Goal: Find specific page/section: Find specific page/section

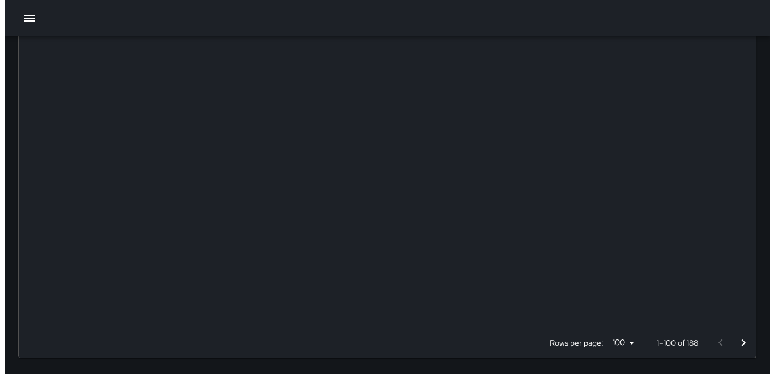
scroll to position [471, 728]
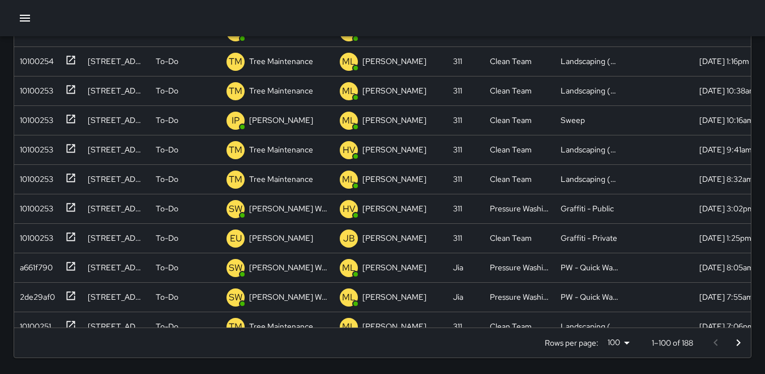
click at [29, 20] on icon "button" at bounding box center [25, 18] width 14 height 14
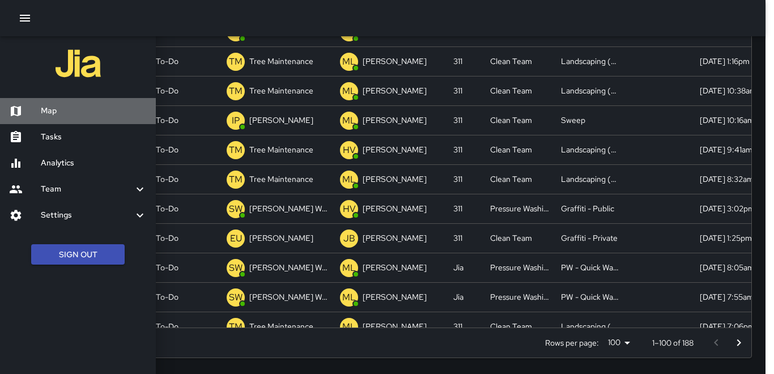
click at [53, 112] on h6 "Map" at bounding box center [94, 111] width 106 height 12
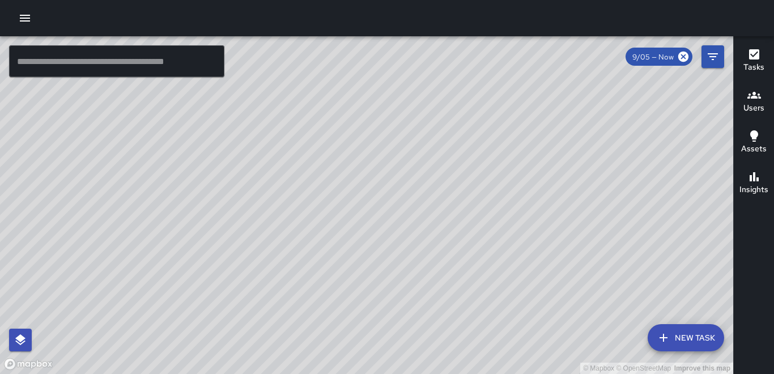
click at [752, 101] on icon "button" at bounding box center [754, 95] width 14 height 14
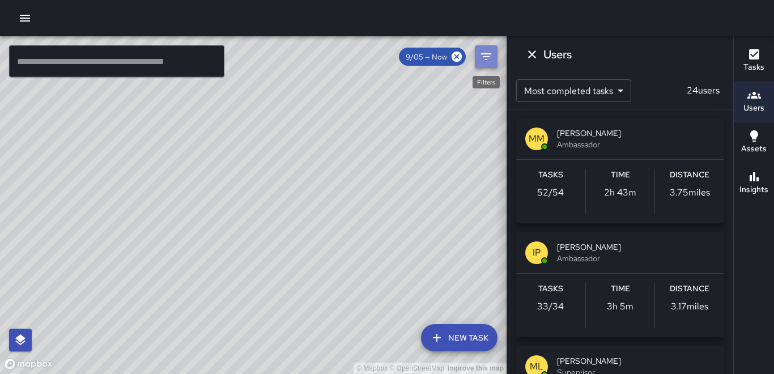
click at [482, 54] on icon "Filters" at bounding box center [486, 56] width 10 height 7
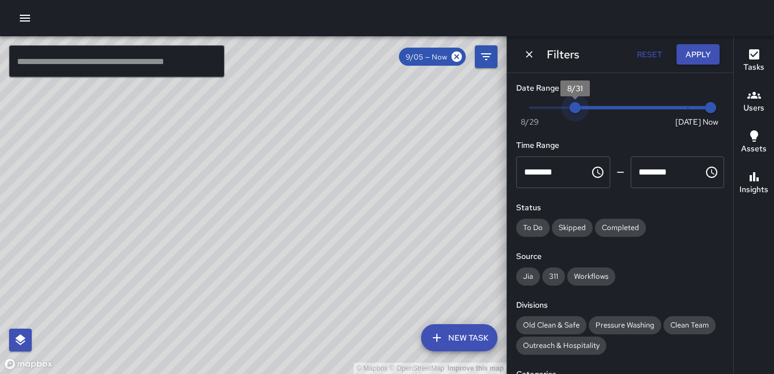
type input "*"
drag, startPoint x: 675, startPoint y: 109, endPoint x: 552, endPoint y: 113, distance: 123.5
click at [552, 113] on span "8/30" at bounding box center [552, 107] width 11 height 11
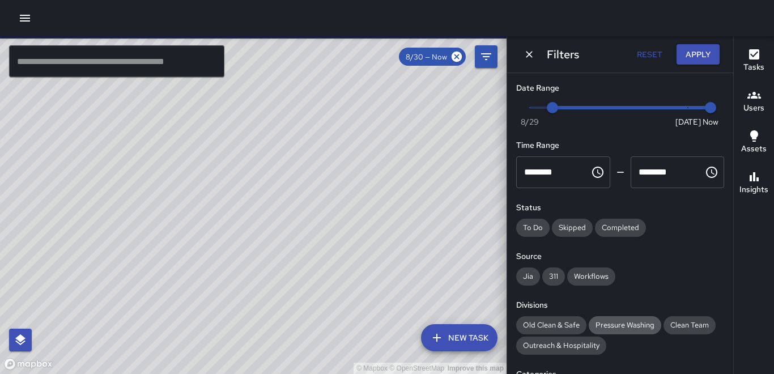
click at [632, 320] on span "Pressure Washing" at bounding box center [624, 325] width 72 height 10
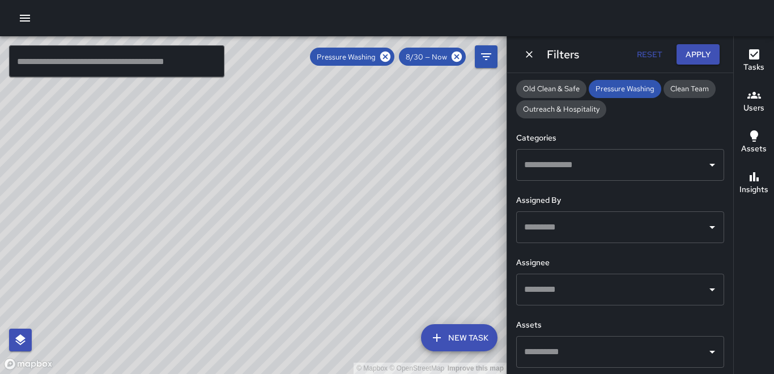
scroll to position [239, 0]
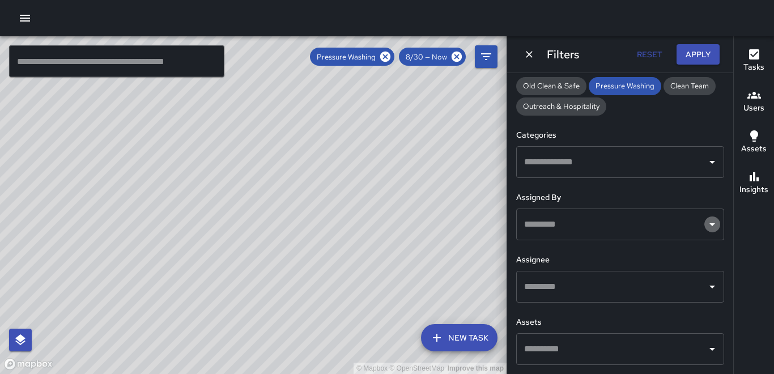
click at [705, 226] on icon "Open" at bounding box center [712, 224] width 14 height 14
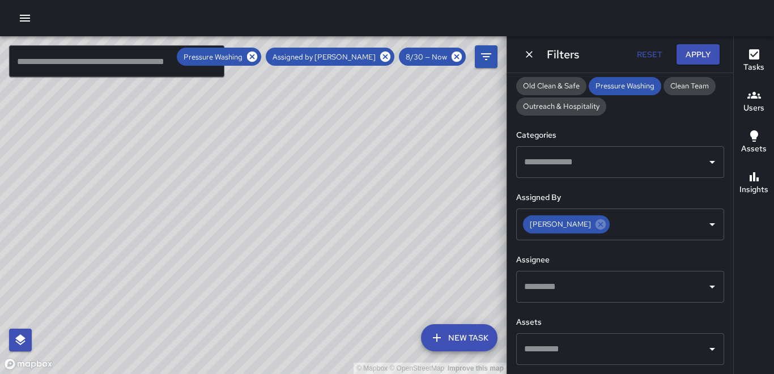
click at [741, 216] on div "Tasks Users Assets Insights" at bounding box center [753, 205] width 41 height 338
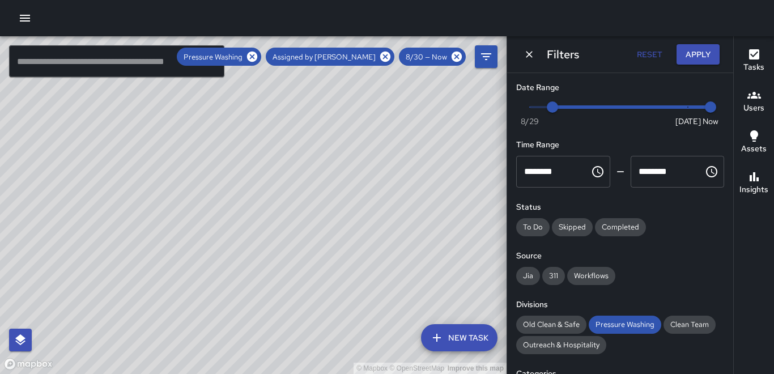
scroll to position [0, 0]
click at [709, 57] on button "Apply" at bounding box center [697, 54] width 43 height 21
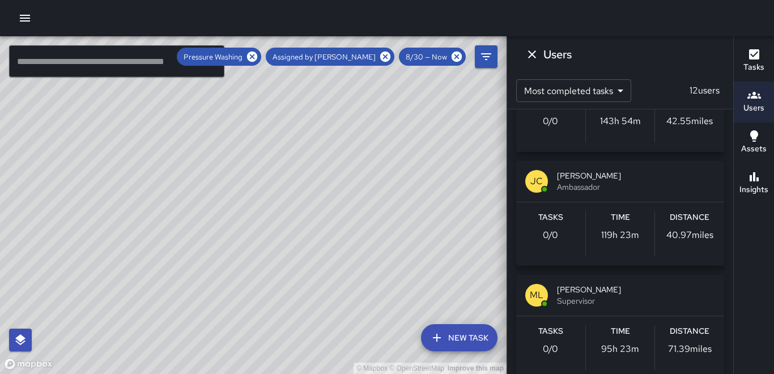
scroll to position [227, 0]
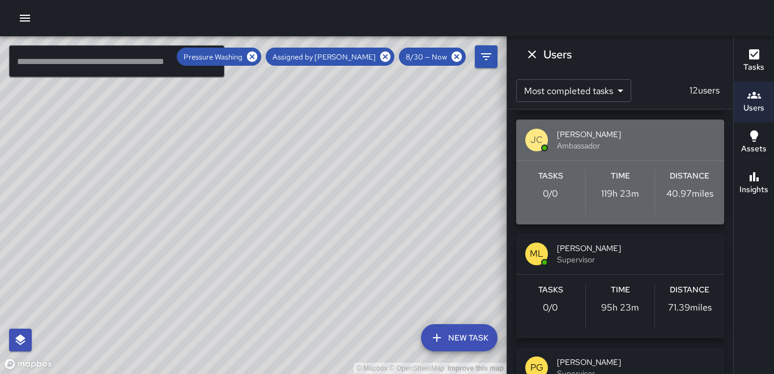
click at [676, 197] on p "40.97 miles" at bounding box center [689, 194] width 47 height 14
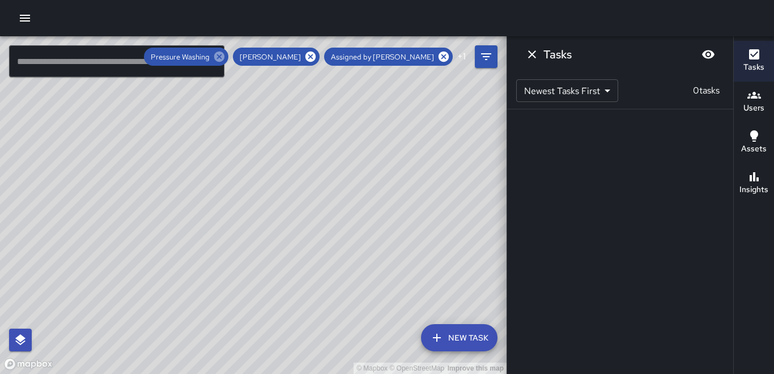
click at [225, 57] on icon at bounding box center [219, 56] width 12 height 12
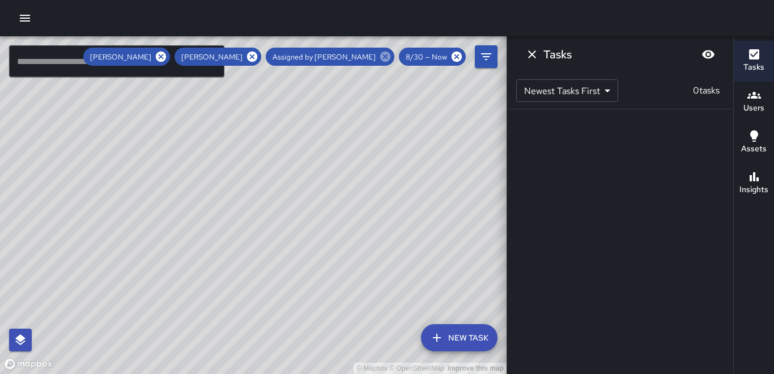
click at [389, 57] on icon at bounding box center [385, 57] width 10 height 10
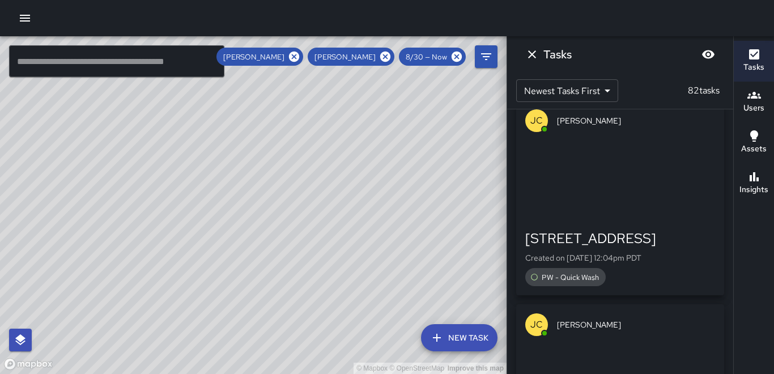
scroll to position [7178, 0]
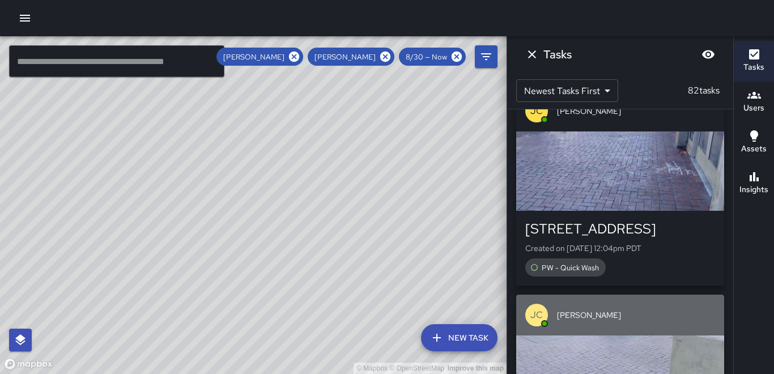
click at [648, 335] on div "button" at bounding box center [620, 374] width 208 height 79
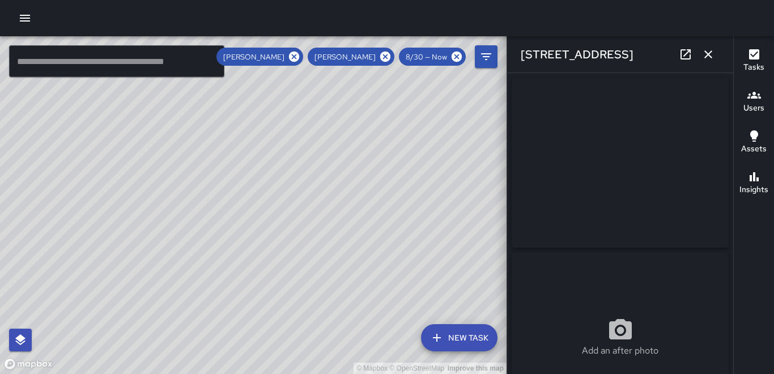
type input "**********"
click at [706, 53] on icon "button" at bounding box center [708, 55] width 14 height 14
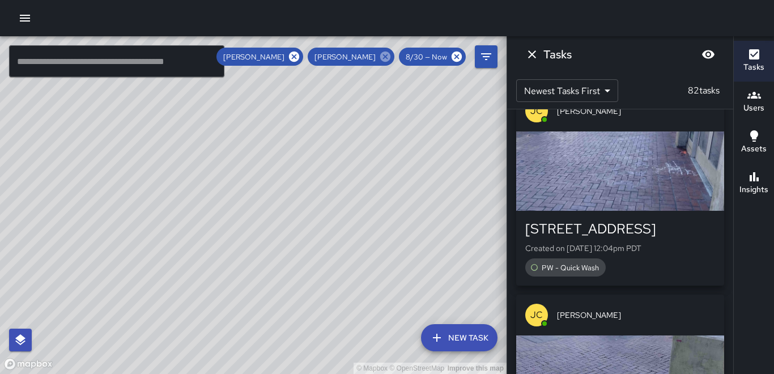
click at [385, 57] on icon at bounding box center [385, 57] width 10 height 10
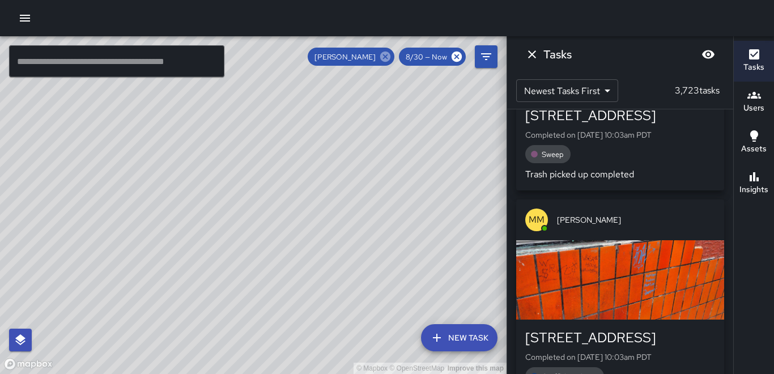
click at [387, 56] on icon at bounding box center [385, 56] width 12 height 12
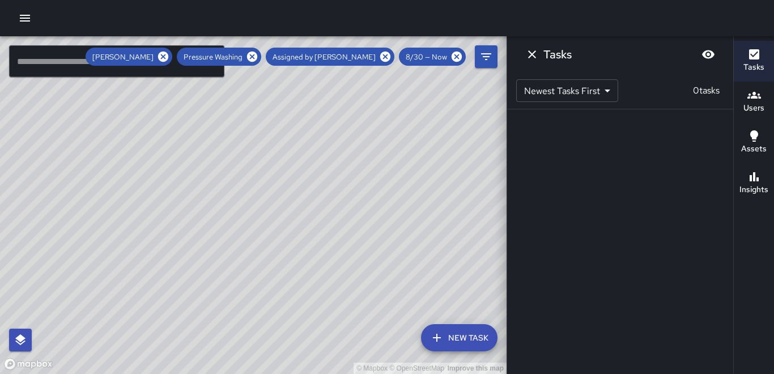
scroll to position [0, 0]
click at [257, 53] on icon at bounding box center [252, 57] width 10 height 10
click at [257, 60] on icon at bounding box center [252, 57] width 10 height 10
click at [389, 58] on icon at bounding box center [385, 56] width 12 height 12
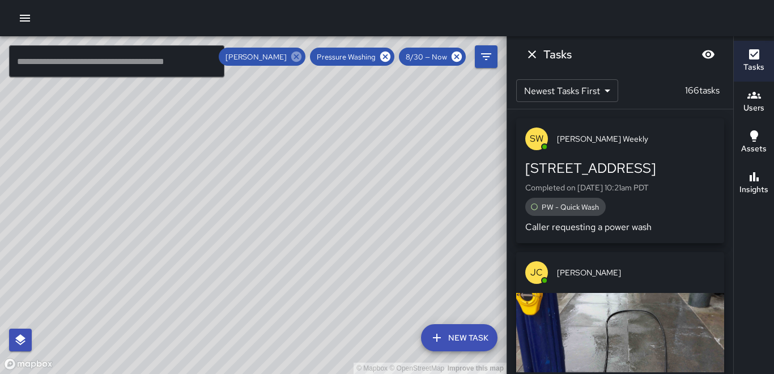
click at [298, 56] on icon at bounding box center [296, 57] width 10 height 10
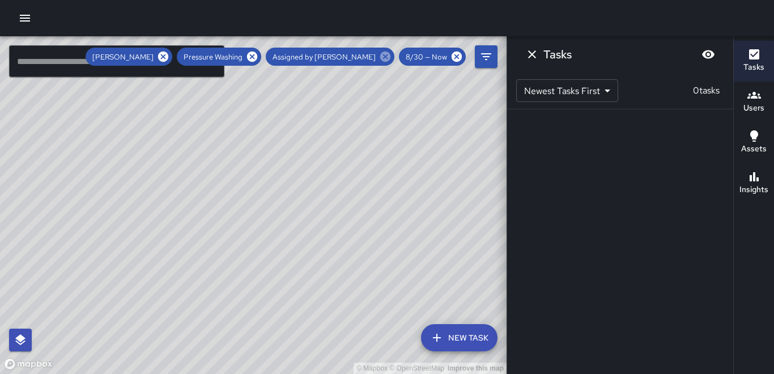
click at [386, 58] on icon at bounding box center [385, 56] width 12 height 12
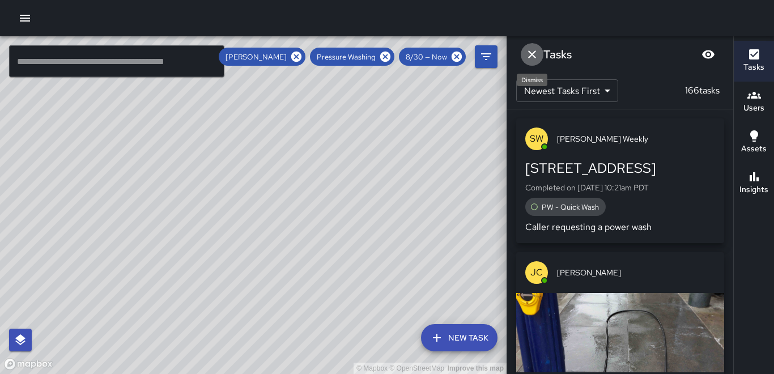
click at [533, 52] on icon "Dismiss" at bounding box center [532, 55] width 14 height 14
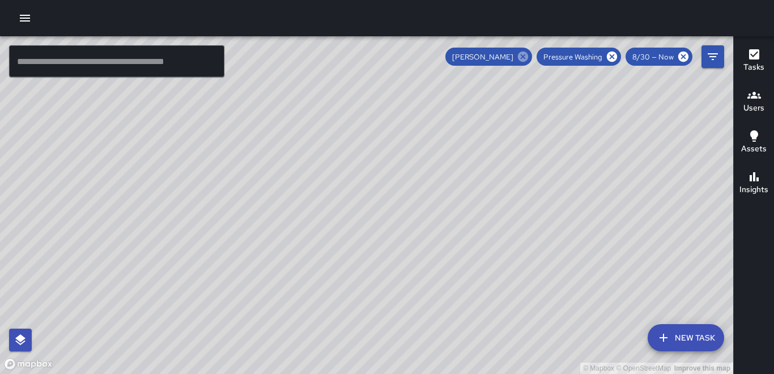
click at [524, 57] on icon at bounding box center [523, 56] width 12 height 12
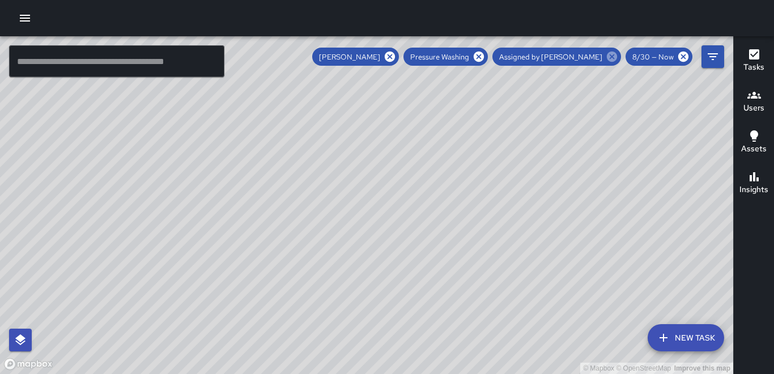
click at [609, 62] on icon at bounding box center [611, 56] width 12 height 12
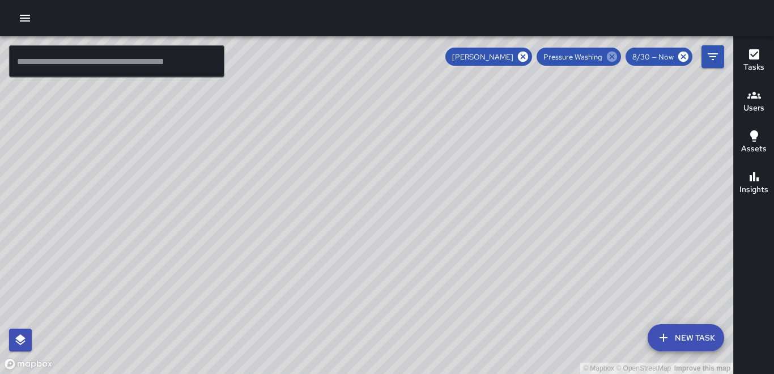
click at [610, 61] on icon at bounding box center [612, 57] width 10 height 10
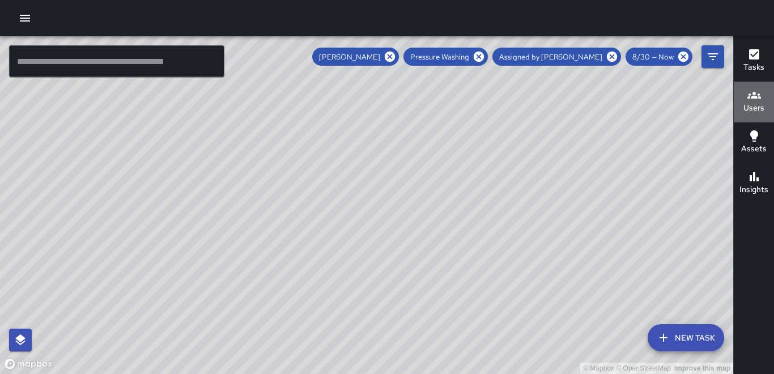
click at [759, 99] on icon "button" at bounding box center [754, 95] width 14 height 7
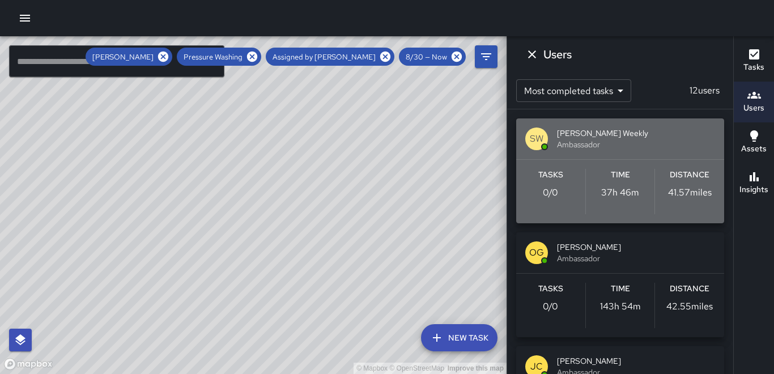
click at [690, 187] on p "41.57 miles" at bounding box center [690, 193] width 44 height 14
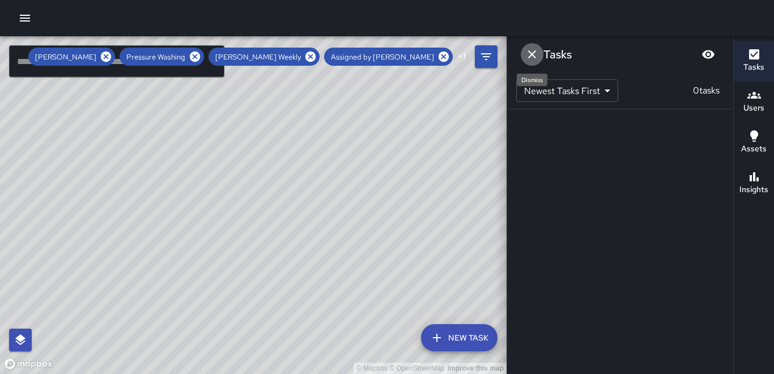
click at [534, 53] on icon "Dismiss" at bounding box center [532, 54] width 8 height 8
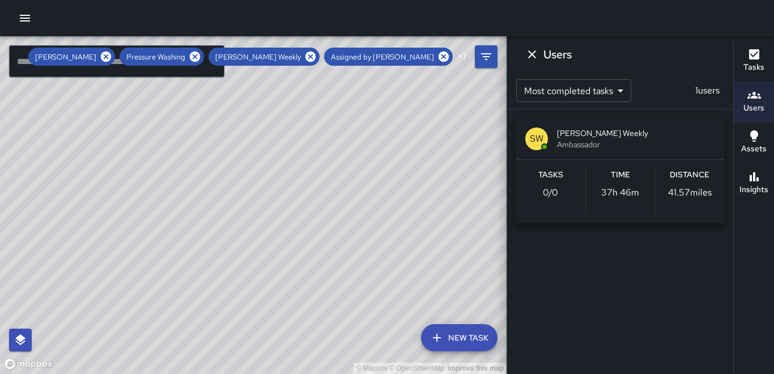
click at [471, 47] on div "[PERSON_NAME] Pressure Washing [PERSON_NAME] Weekly Assigned by [PERSON_NAME] +…" at bounding box center [262, 56] width 469 height 23
click at [483, 61] on icon "Filters" at bounding box center [486, 57] width 14 height 14
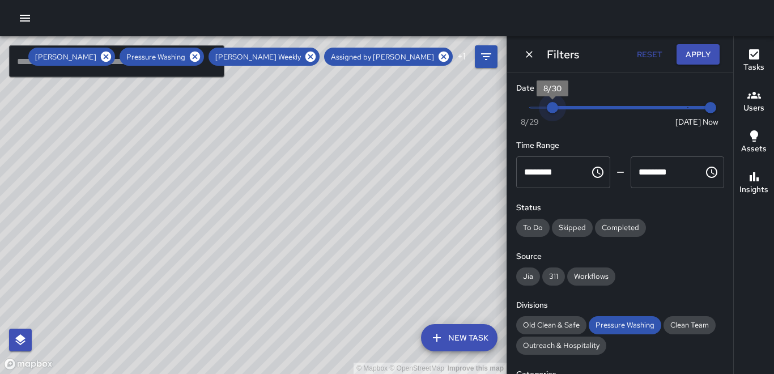
type input "*"
drag, startPoint x: 547, startPoint y: 105, endPoint x: 538, endPoint y: 109, distance: 9.9
click at [535, 109] on span "8/29" at bounding box center [529, 107] width 11 height 11
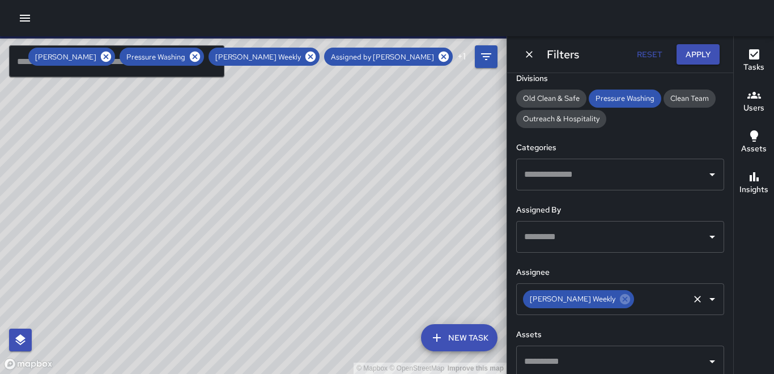
scroll to position [239, 0]
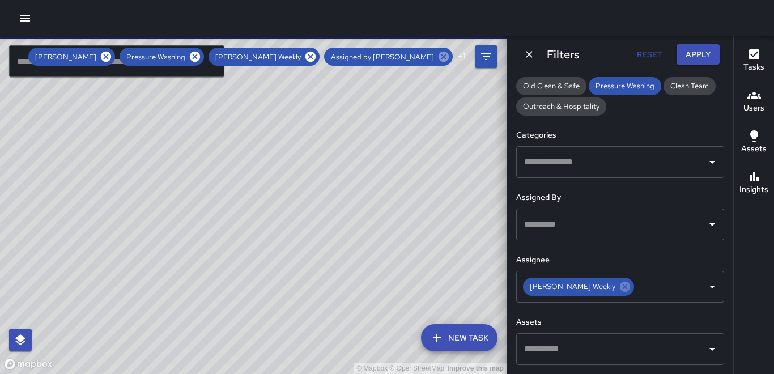
click at [446, 55] on icon at bounding box center [443, 56] width 12 height 12
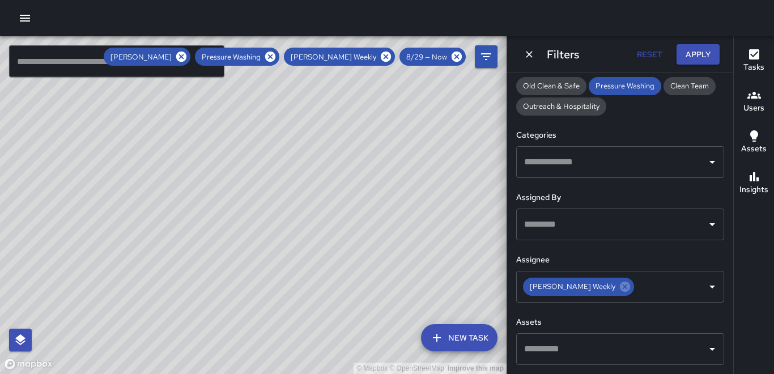
click at [345, 56] on span "[PERSON_NAME] Weekly" at bounding box center [333, 57] width 99 height 10
click at [186, 56] on icon at bounding box center [181, 57] width 10 height 10
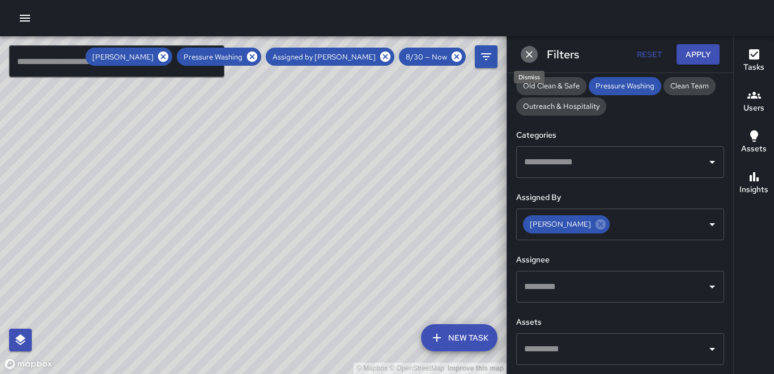
click at [531, 52] on icon "Dismiss" at bounding box center [529, 54] width 7 height 7
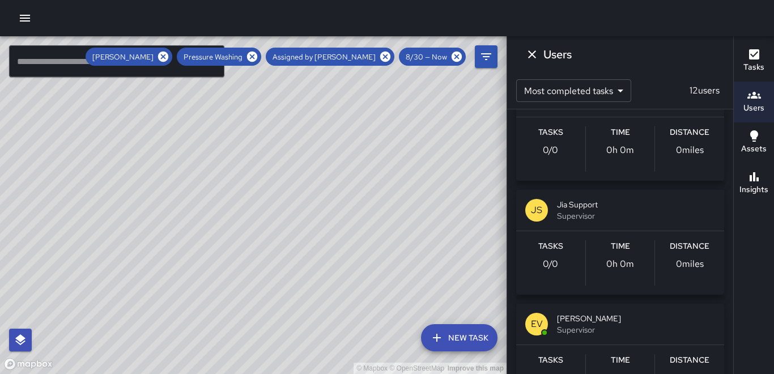
scroll to position [510, 0]
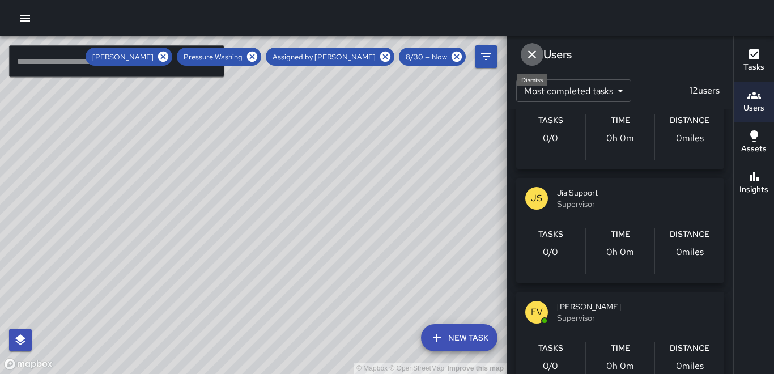
click at [529, 54] on icon "Dismiss" at bounding box center [532, 55] width 14 height 14
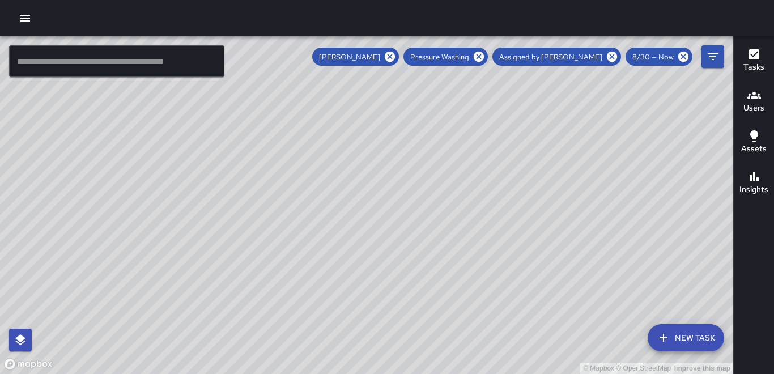
drag, startPoint x: 598, startPoint y: 195, endPoint x: 488, endPoint y: 221, distance: 112.5
click at [488, 221] on div "© Mapbox © OpenStreetMap Improve this map" at bounding box center [366, 205] width 733 height 338
click at [712, 54] on icon "Filters" at bounding box center [712, 56] width 10 height 7
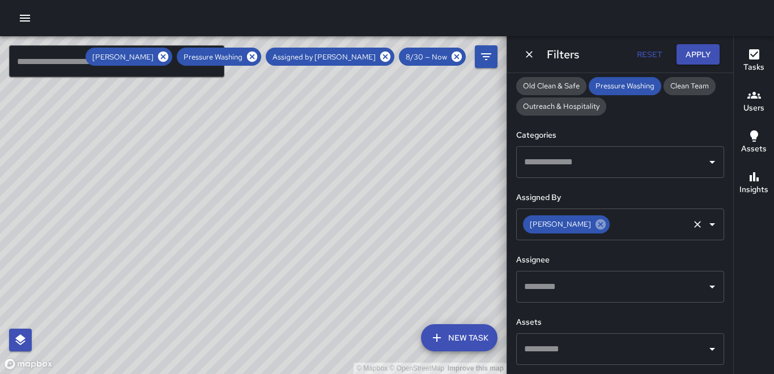
click at [595, 227] on icon at bounding box center [600, 224] width 10 height 10
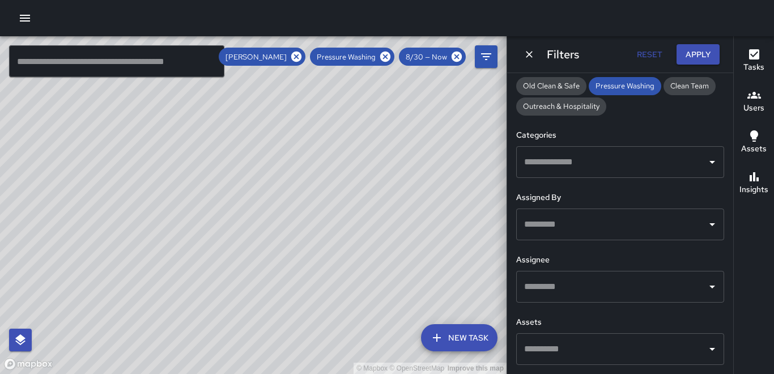
click at [537, 227] on input "text" at bounding box center [611, 225] width 181 height 22
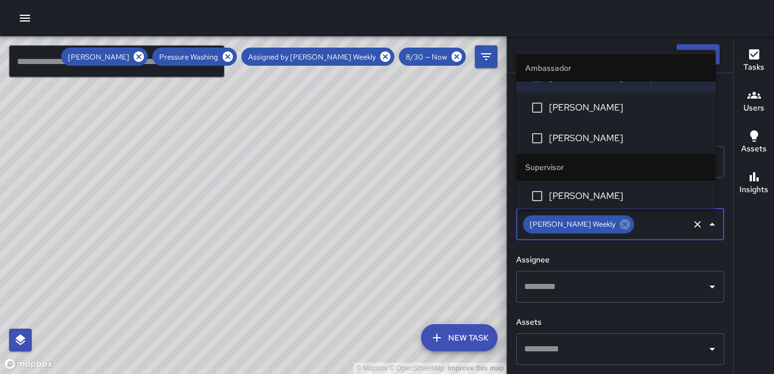
scroll to position [0, 0]
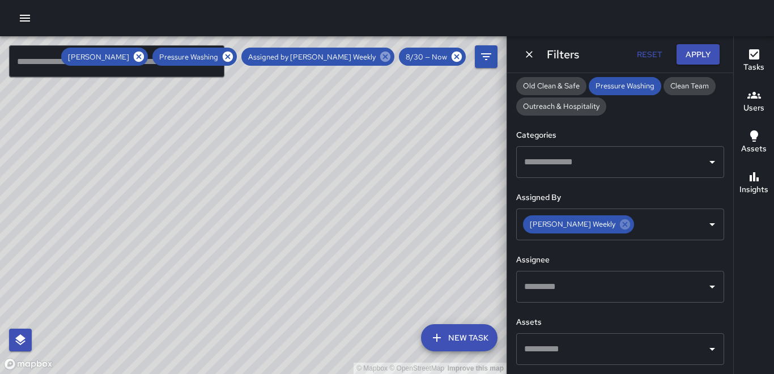
click at [386, 53] on icon at bounding box center [385, 57] width 10 height 10
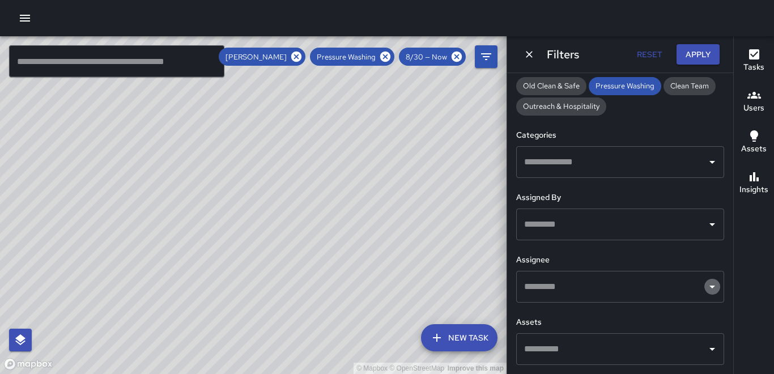
click at [709, 287] on icon "Open" at bounding box center [712, 287] width 14 height 14
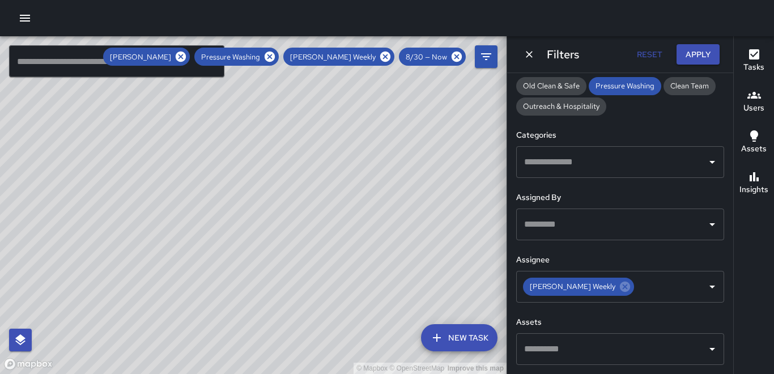
click at [338, 58] on span "[PERSON_NAME] Weekly" at bounding box center [332, 57] width 99 height 10
click at [528, 57] on icon "Dismiss" at bounding box center [528, 54] width 11 height 11
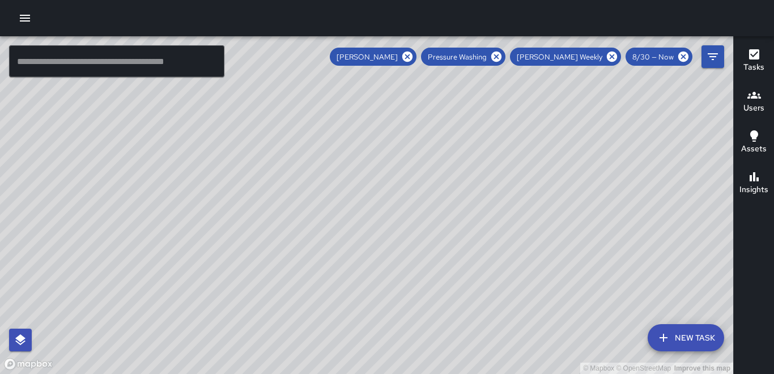
click at [757, 111] on h6 "Users" at bounding box center [753, 108] width 21 height 12
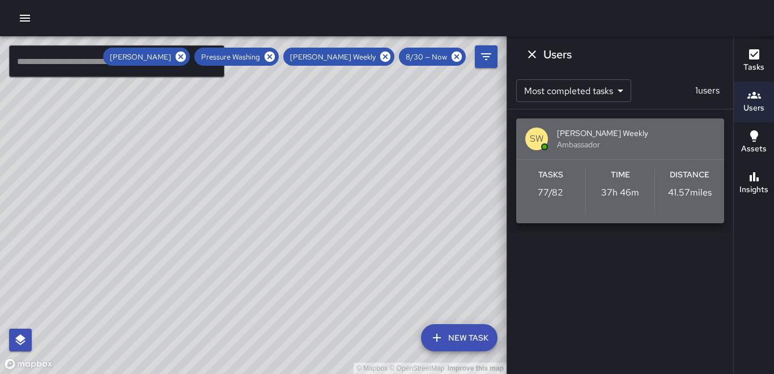
click at [694, 188] on p "41.57 miles" at bounding box center [690, 193] width 44 height 14
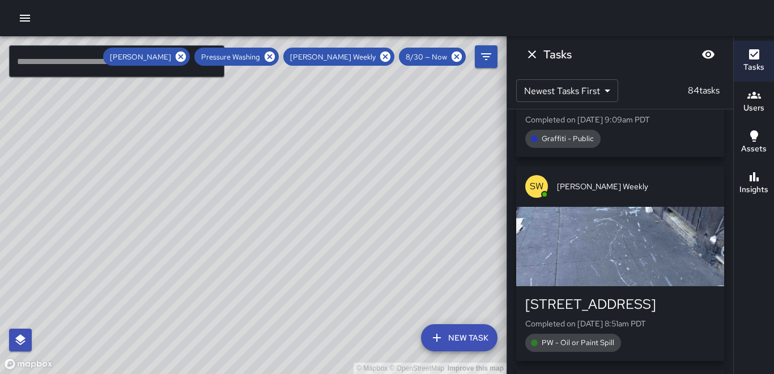
scroll to position [10478, 0]
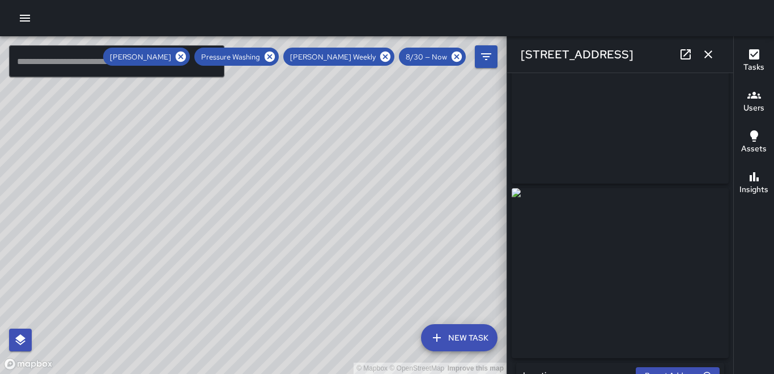
scroll to position [113, 0]
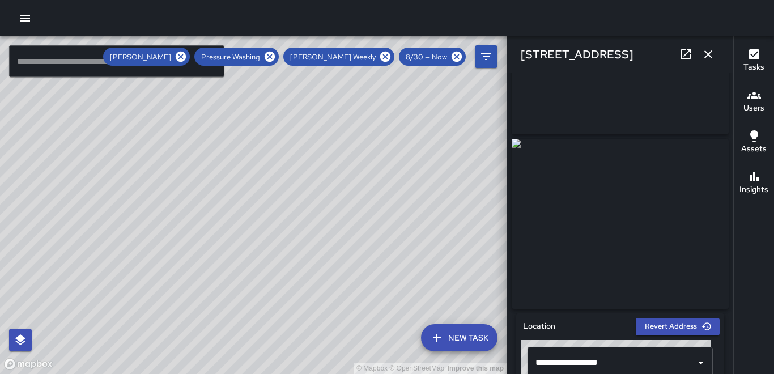
click at [709, 59] on icon "button" at bounding box center [708, 55] width 14 height 14
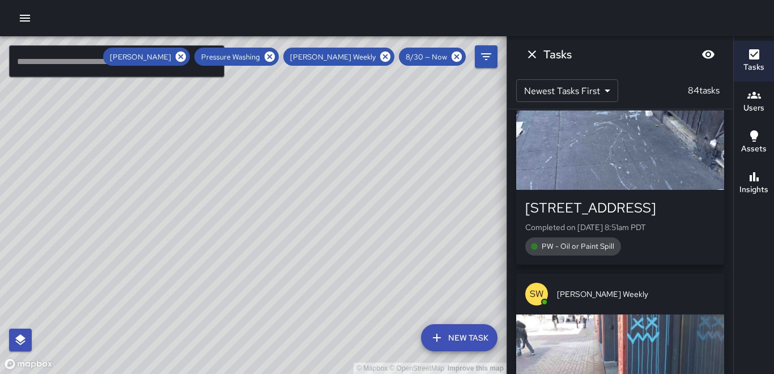
scroll to position [10534, 0]
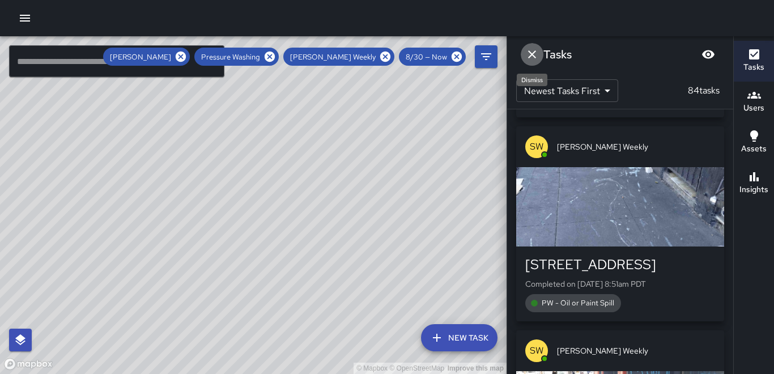
click at [527, 54] on icon "Dismiss" at bounding box center [532, 55] width 14 height 14
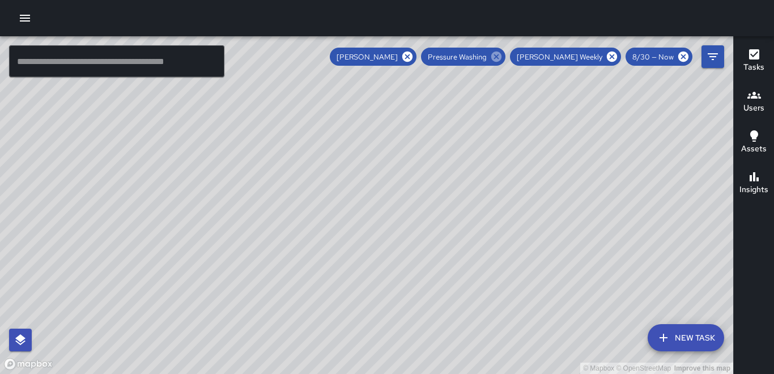
drag, startPoint x: 520, startPoint y: 55, endPoint x: 524, endPoint y: 50, distance: 6.5
click at [501, 55] on icon at bounding box center [496, 57] width 10 height 10
click at [501, 57] on icon at bounding box center [496, 57] width 10 height 10
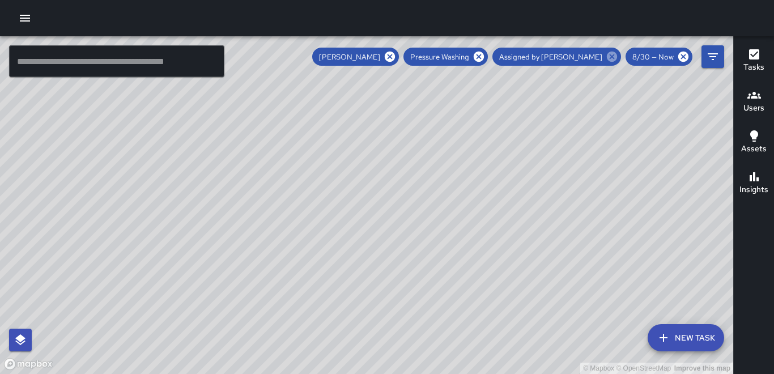
click at [614, 59] on icon at bounding box center [612, 57] width 10 height 10
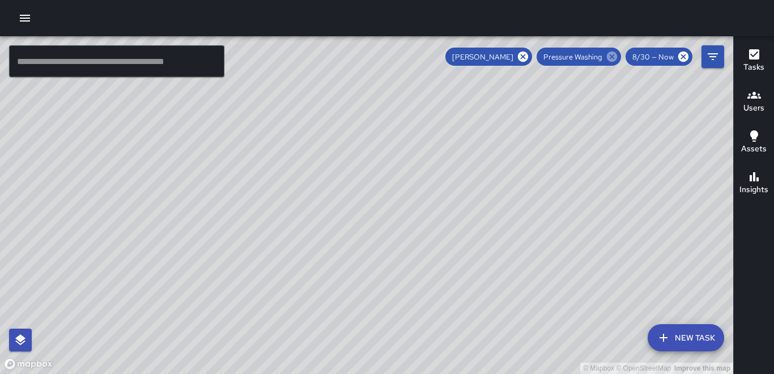
click at [611, 58] on icon at bounding box center [612, 57] width 10 height 10
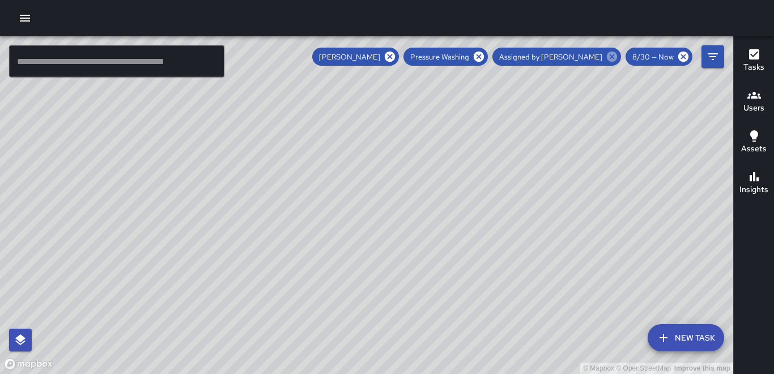
click at [616, 54] on icon at bounding box center [612, 57] width 10 height 10
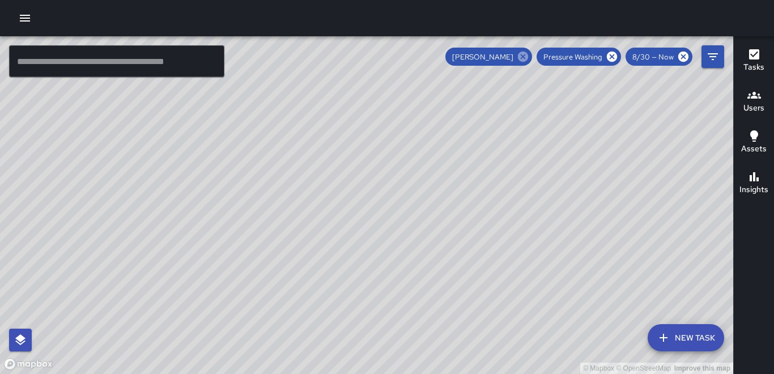
click at [524, 57] on icon at bounding box center [523, 56] width 12 height 12
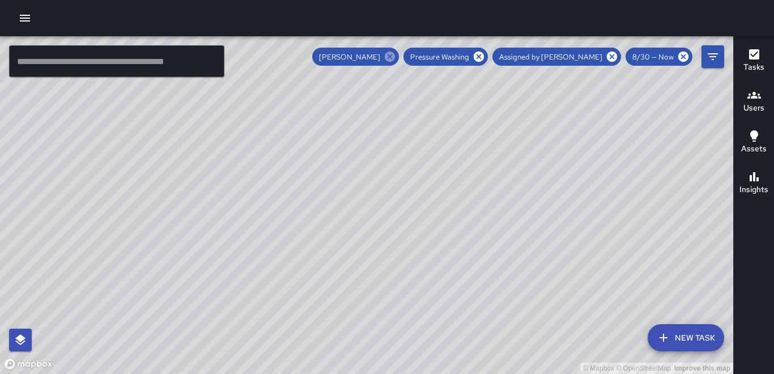
click at [524, 57] on span "Assigned by [PERSON_NAME]" at bounding box center [550, 57] width 117 height 10
click at [484, 60] on icon at bounding box center [478, 57] width 10 height 10
click at [28, 19] on icon "button" at bounding box center [25, 18] width 14 height 14
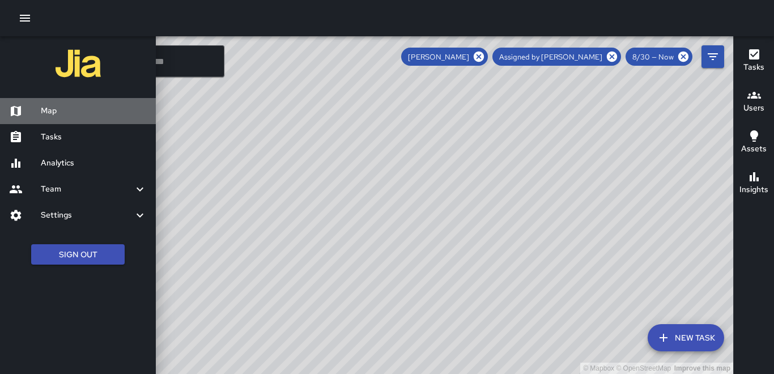
click at [61, 113] on h6 "Map" at bounding box center [94, 111] width 106 height 12
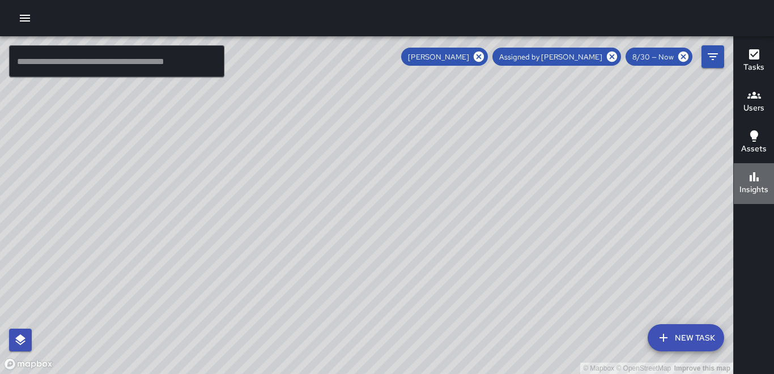
click at [763, 184] on h6 "Insights" at bounding box center [753, 190] width 29 height 12
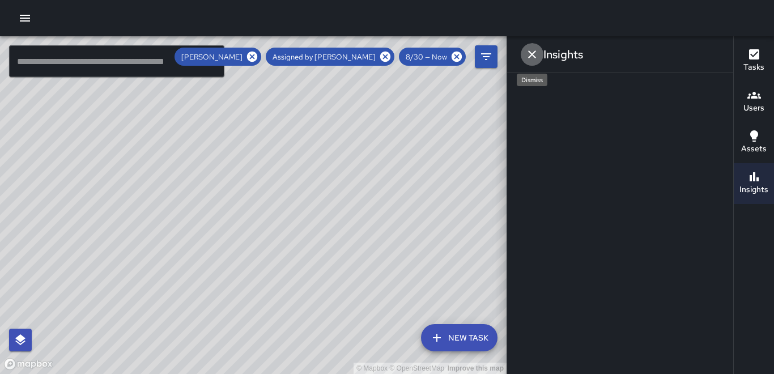
click at [535, 55] on icon "Dismiss" at bounding box center [532, 55] width 14 height 14
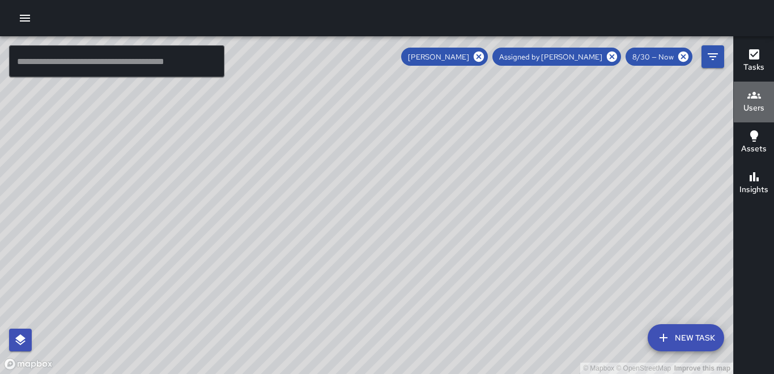
click at [765, 104] on button "Users" at bounding box center [753, 102] width 40 height 41
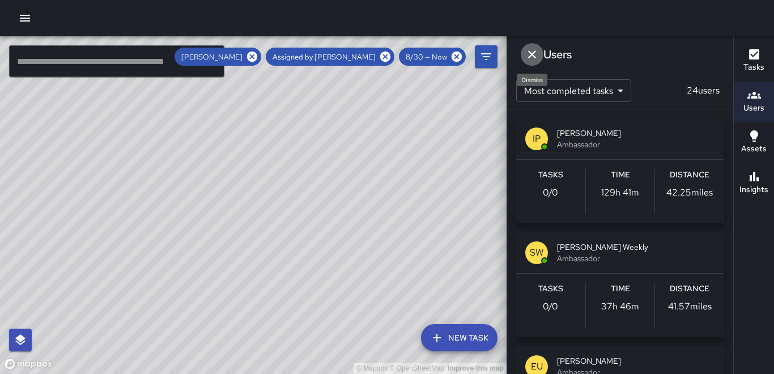
click at [531, 52] on icon "Dismiss" at bounding box center [532, 55] width 14 height 14
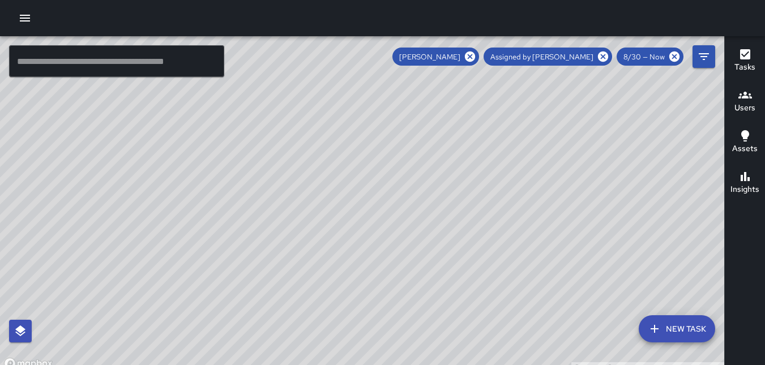
click at [531, 52] on span "Assigned by [PERSON_NAME]" at bounding box center [542, 57] width 117 height 10
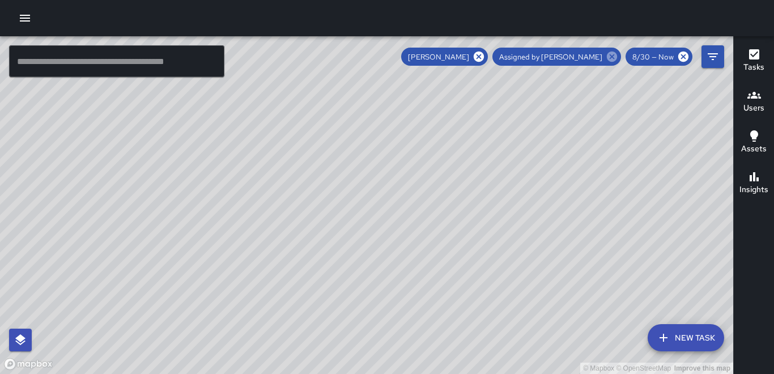
click at [609, 61] on icon at bounding box center [611, 56] width 12 height 12
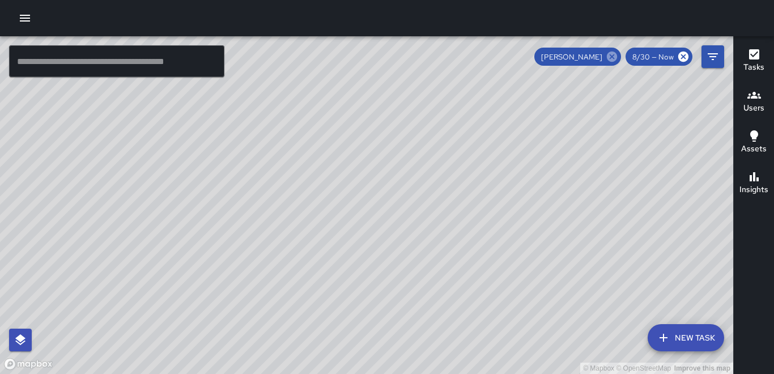
click at [611, 58] on icon at bounding box center [612, 57] width 10 height 10
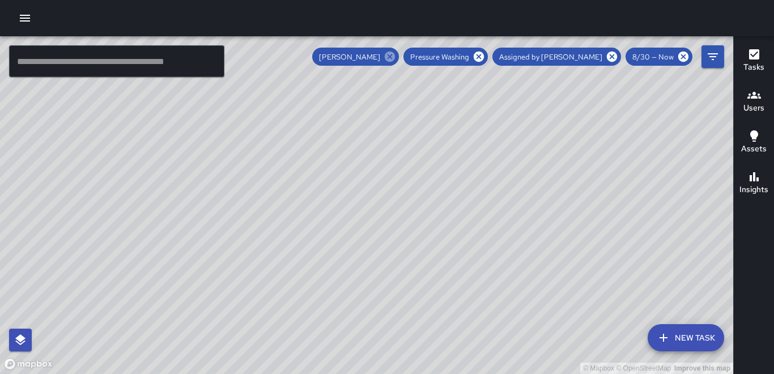
click at [611, 58] on icon at bounding box center [612, 57] width 10 height 10
click at [484, 58] on icon at bounding box center [478, 57] width 10 height 10
click at [395, 58] on icon at bounding box center [390, 57] width 10 height 10
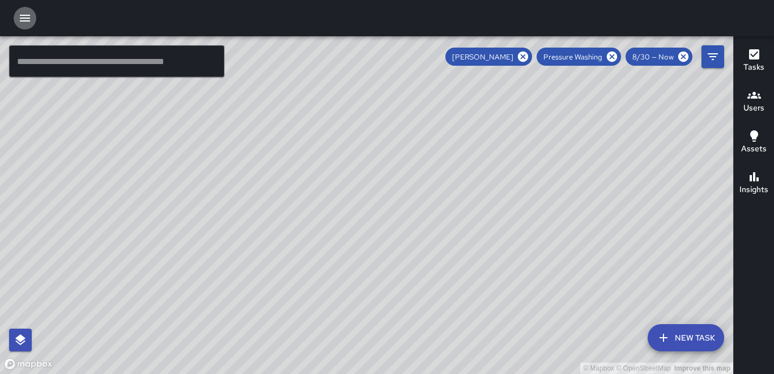
click at [29, 18] on icon "button" at bounding box center [25, 18] width 10 height 7
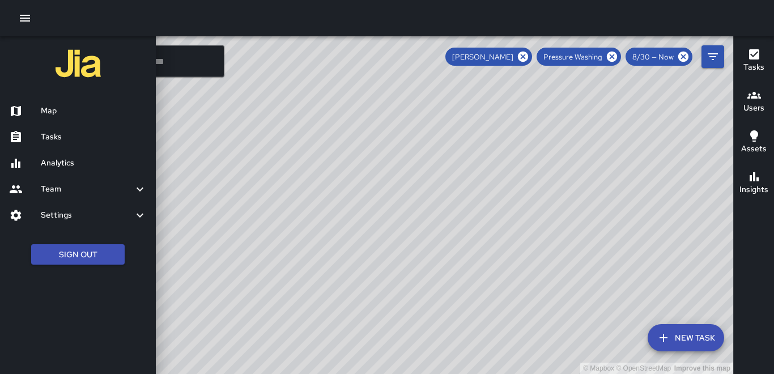
click at [62, 116] on h6 "Map" at bounding box center [94, 111] width 106 height 12
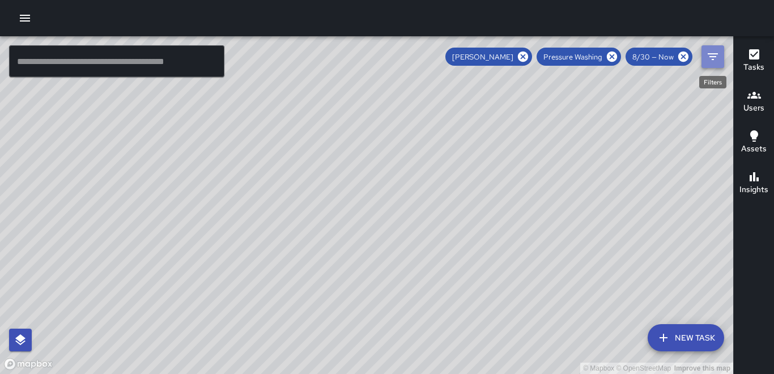
click at [720, 54] on button "Filters" at bounding box center [712, 56] width 23 height 23
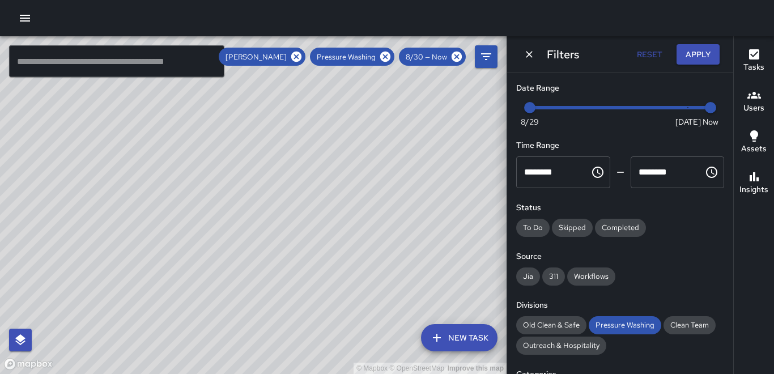
type input "*"
click at [633, 108] on span "Now [DATE] [DATE] 10:29 am" at bounding box center [620, 107] width 181 height 17
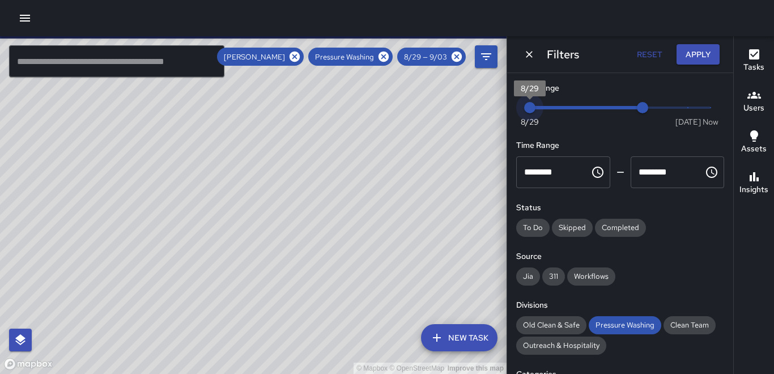
type input "*"
drag, startPoint x: 522, startPoint y: 109, endPoint x: 662, endPoint y: 106, distance: 139.9
click at [639, 110] on span "Now [DATE] 9/1 9/3" at bounding box center [620, 107] width 181 height 17
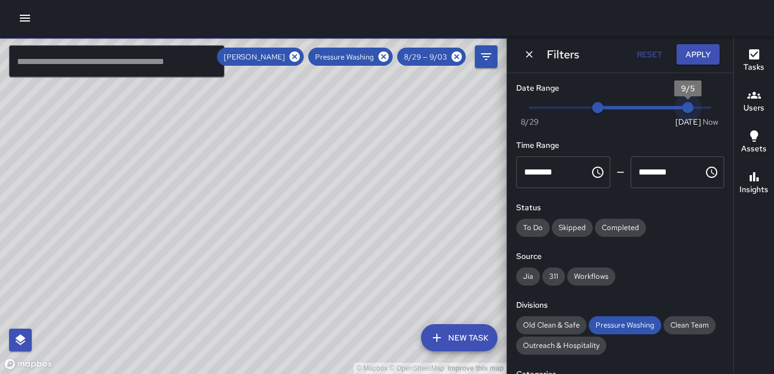
type input "*"
drag, startPoint x: 662, startPoint y: 106, endPoint x: 700, endPoint y: 106, distance: 38.5
click at [705, 106] on span "10:29 am" at bounding box center [710, 107] width 11 height 11
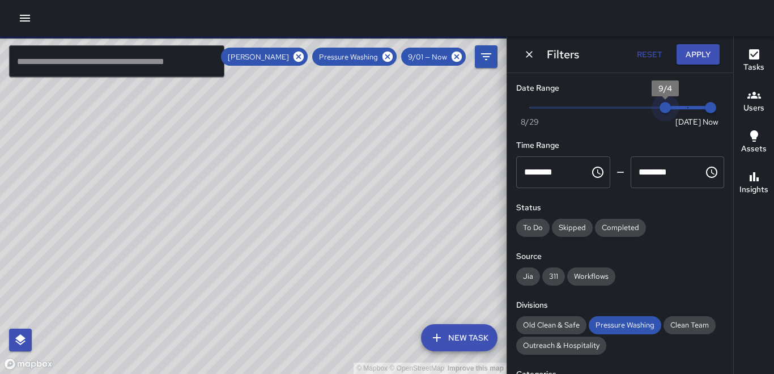
type input "*"
drag, startPoint x: 596, startPoint y: 105, endPoint x: 679, endPoint y: 109, distance: 82.8
click at [679, 109] on span "Now [DATE] [DATE] 10:29 am" at bounding box center [620, 107] width 181 height 17
click at [687, 109] on span "Now [DATE] 9/4 9/5" at bounding box center [620, 107] width 181 height 17
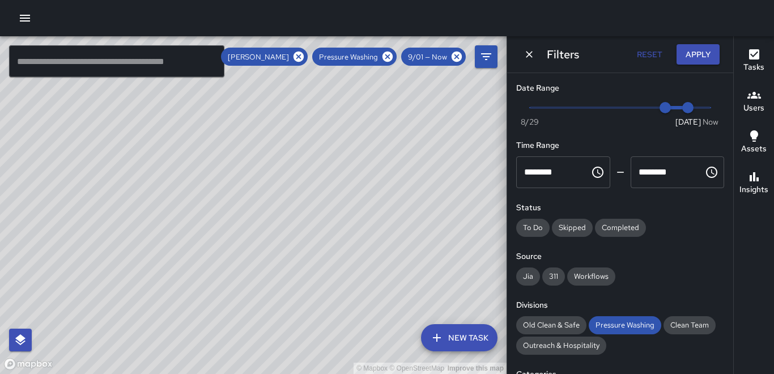
click at [705, 105] on div "Now [DATE] 9/4 9/5" at bounding box center [620, 114] width 208 height 31
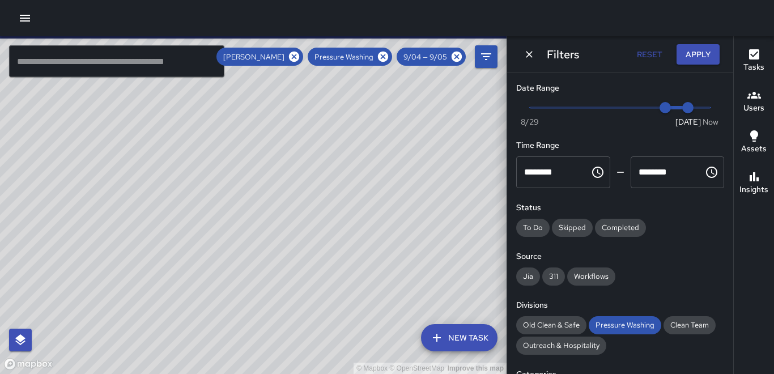
click at [702, 108] on div "Now [DATE] 9/4 9/5" at bounding box center [620, 114] width 208 height 31
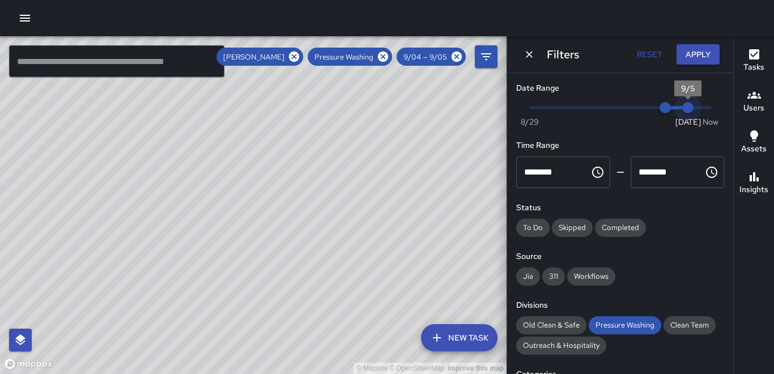
type input "*"
drag, startPoint x: 675, startPoint y: 109, endPoint x: 701, endPoint y: 109, distance: 26.6
click at [705, 109] on span "10:29 am" at bounding box center [710, 107] width 11 height 11
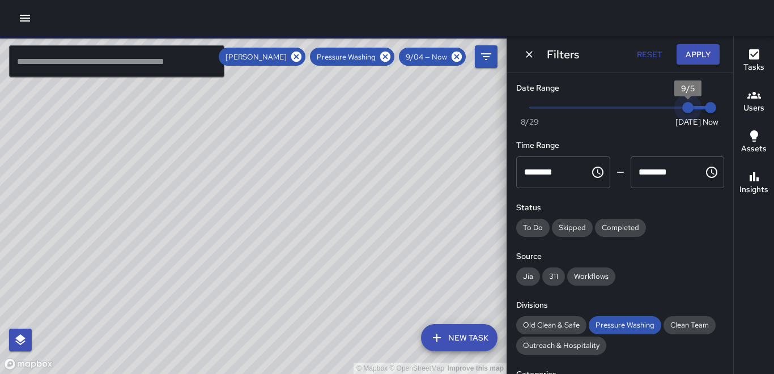
type input "*"
drag, startPoint x: 663, startPoint y: 110, endPoint x: 688, endPoint y: 110, distance: 25.5
click at [688, 110] on span "9/5" at bounding box center [687, 107] width 11 height 11
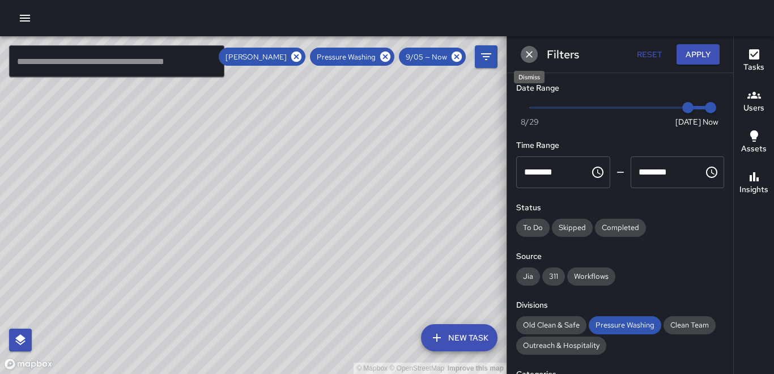
click at [527, 53] on icon "Dismiss" at bounding box center [529, 54] width 7 height 7
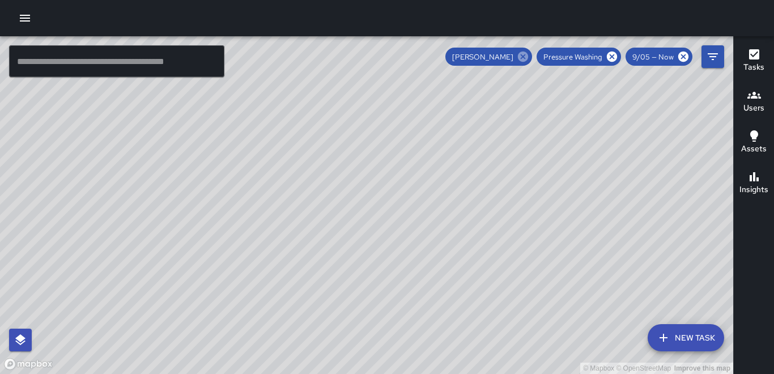
click at [524, 53] on icon at bounding box center [523, 57] width 10 height 10
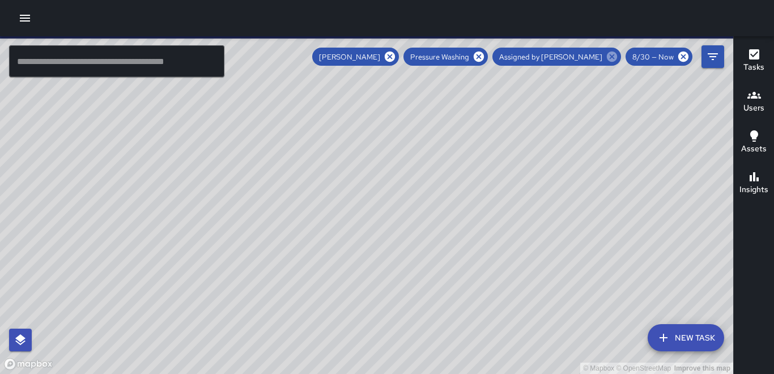
click at [613, 60] on icon at bounding box center [612, 57] width 10 height 10
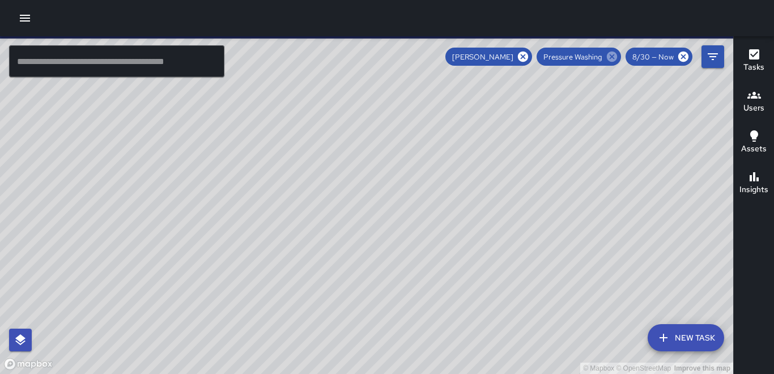
click at [610, 57] on icon at bounding box center [612, 57] width 10 height 10
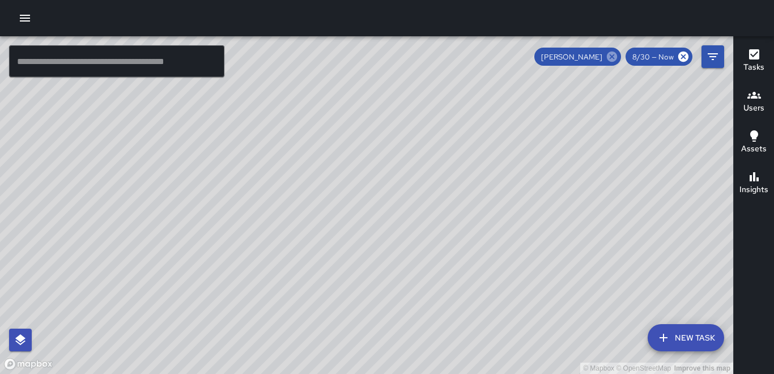
click at [608, 57] on icon at bounding box center [612, 57] width 10 height 10
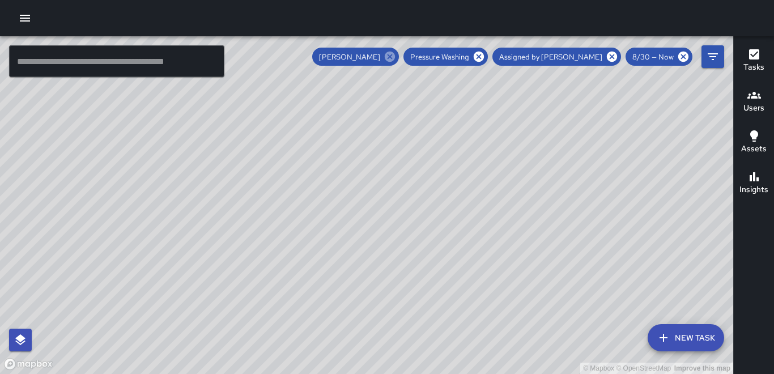
click at [608, 57] on icon at bounding box center [612, 57] width 10 height 10
click at [484, 57] on icon at bounding box center [478, 57] width 10 height 10
click at [395, 57] on icon at bounding box center [390, 57] width 10 height 10
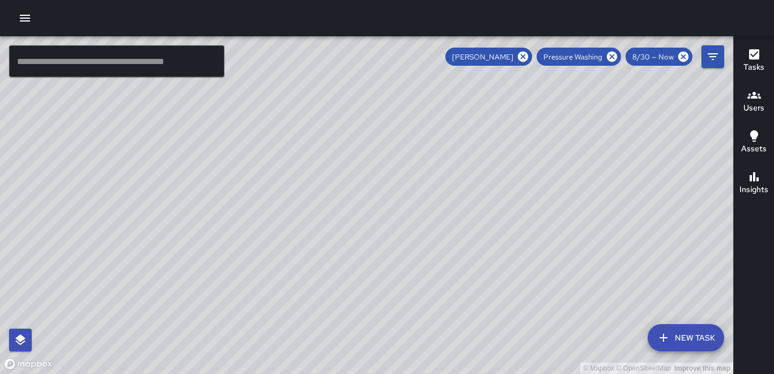
click at [754, 109] on h6 "Users" at bounding box center [753, 108] width 21 height 12
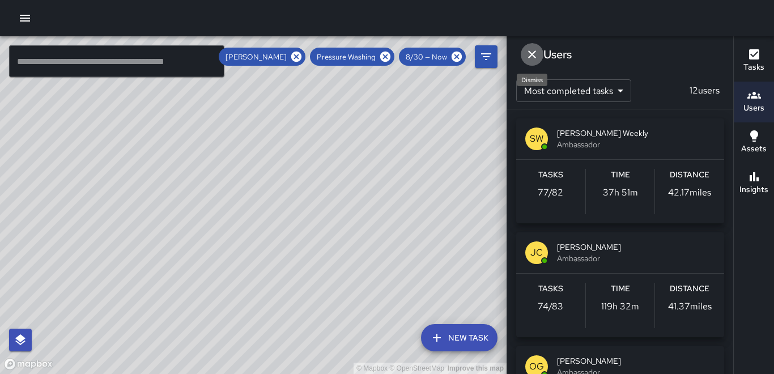
click at [535, 53] on icon "Dismiss" at bounding box center [532, 55] width 14 height 14
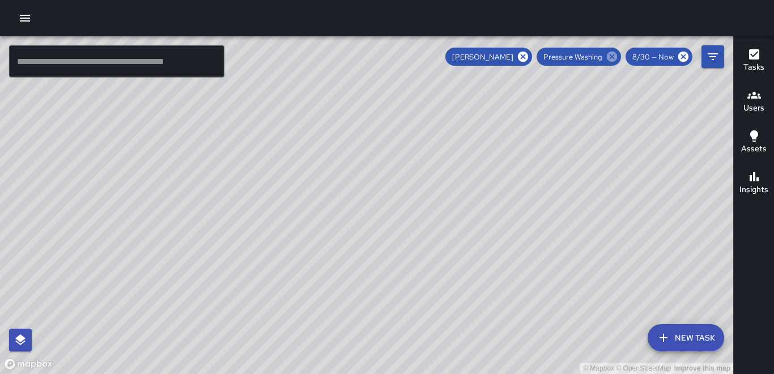
click at [613, 59] on icon at bounding box center [612, 57] width 10 height 10
drag, startPoint x: 503, startPoint y: 246, endPoint x: 208, endPoint y: 228, distance: 295.1
click at [201, 232] on div "© Mapbox © OpenStreetMap Improve this map" at bounding box center [366, 205] width 733 height 338
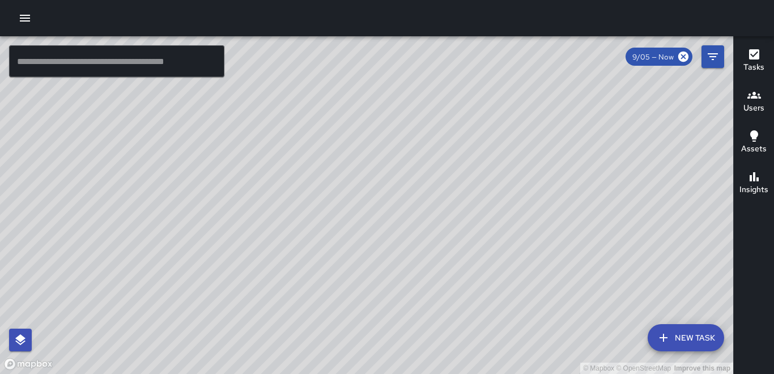
click at [27, 19] on icon "button" at bounding box center [25, 18] width 14 height 14
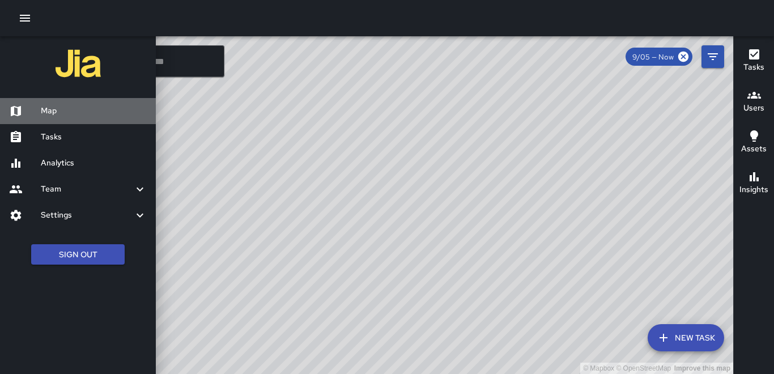
click at [51, 106] on h6 "Map" at bounding box center [94, 111] width 106 height 12
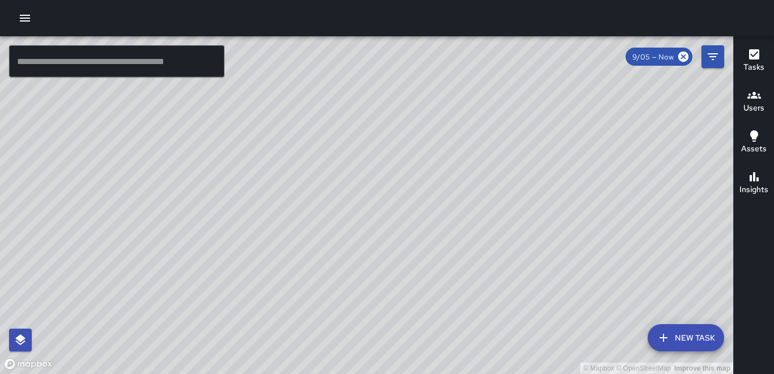
drag, startPoint x: 335, startPoint y: 217, endPoint x: 341, endPoint y: 217, distance: 6.2
click at [341, 217] on div "© Mapbox © OpenStreetMap Improve this map" at bounding box center [366, 205] width 733 height 338
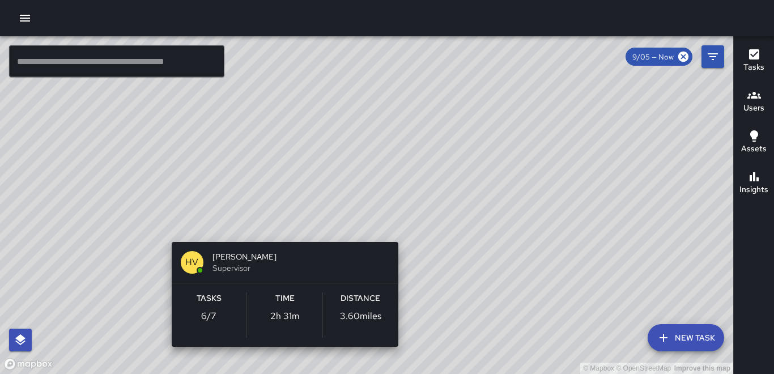
click at [280, 224] on div "© Mapbox © OpenStreetMap Improve this map HV Hugo Villazana Supervisor Tasks 6 …" at bounding box center [366, 205] width 733 height 338
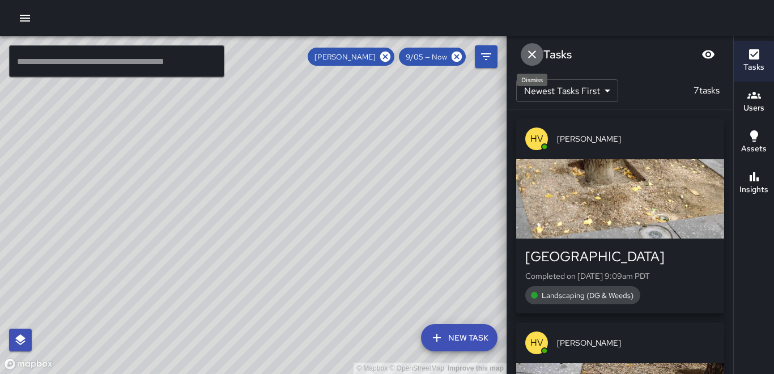
click at [525, 51] on icon "Dismiss" at bounding box center [532, 55] width 14 height 14
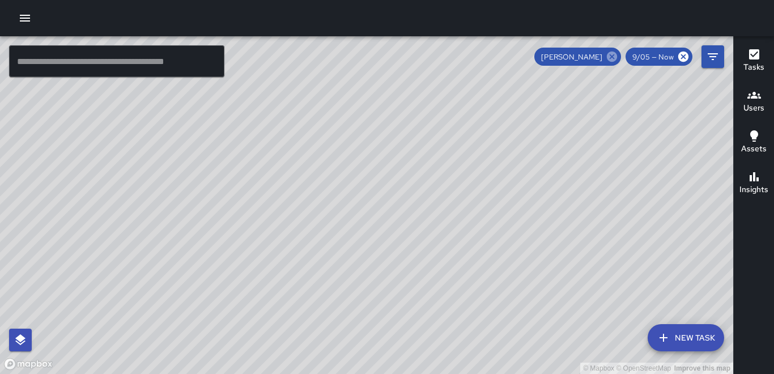
click at [611, 56] on icon at bounding box center [612, 57] width 10 height 10
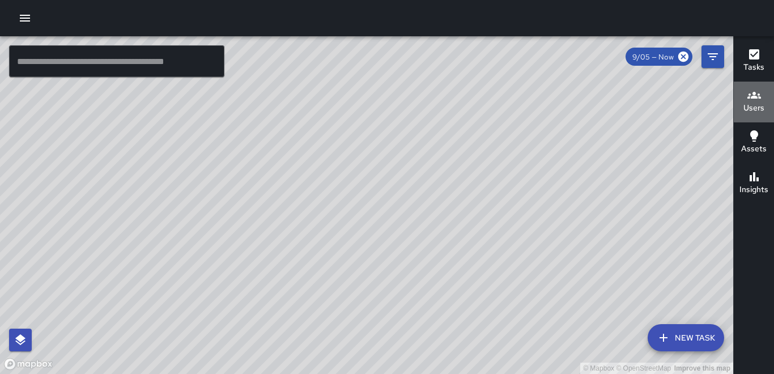
drag, startPoint x: 765, startPoint y: 101, endPoint x: 752, endPoint y: 104, distance: 13.5
click at [763, 101] on button "Users" at bounding box center [753, 102] width 40 height 41
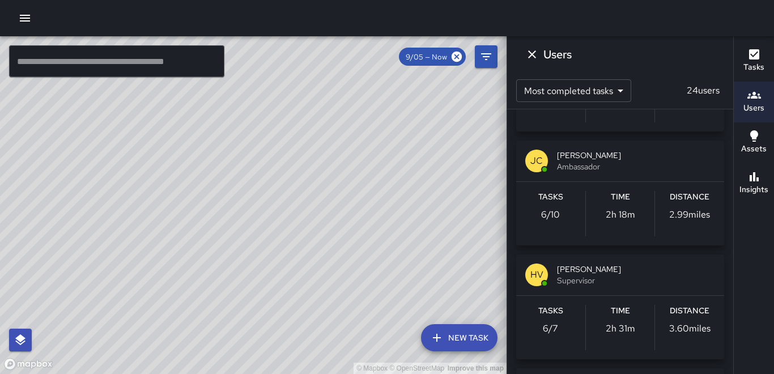
scroll to position [453, 0]
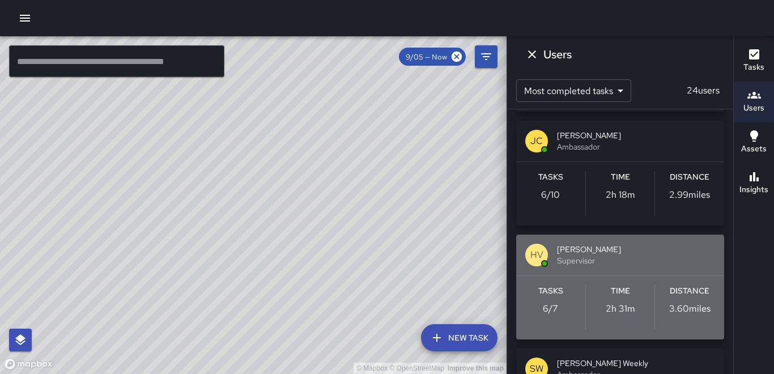
click at [675, 311] on p "3.60 miles" at bounding box center [689, 309] width 41 height 14
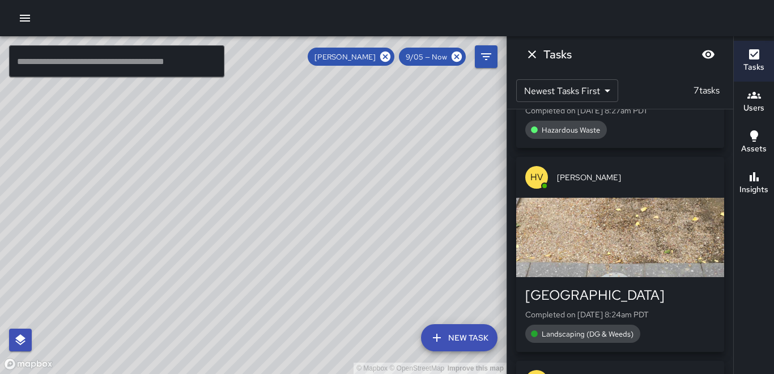
scroll to position [1047, 0]
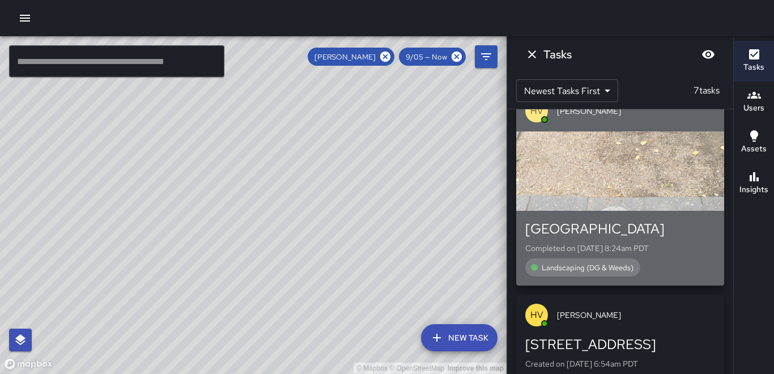
click at [652, 168] on div "button" at bounding box center [620, 170] width 208 height 79
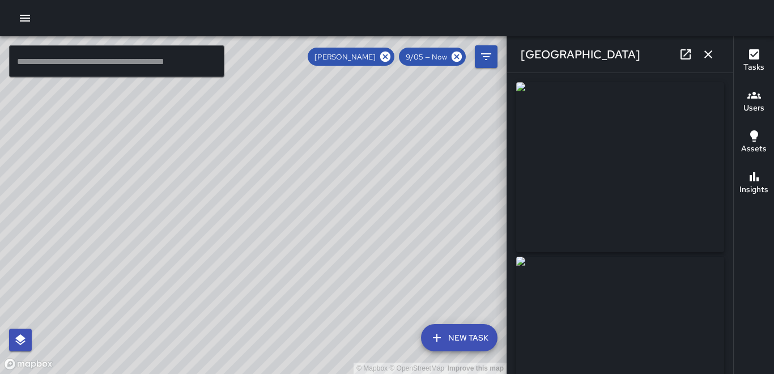
type input "**********"
click at [633, 170] on img at bounding box center [620, 167] width 208 height 170
click at [573, 349] on img at bounding box center [620, 342] width 208 height 170
click at [634, 351] on img at bounding box center [620, 342] width 208 height 170
click at [707, 61] on icon "button" at bounding box center [708, 55] width 14 height 14
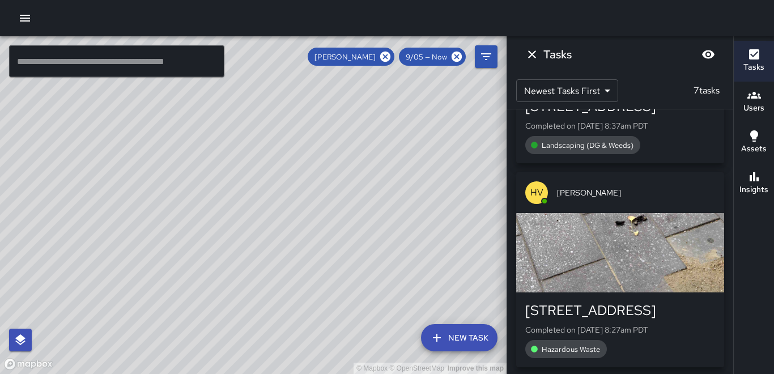
scroll to position [705, 0]
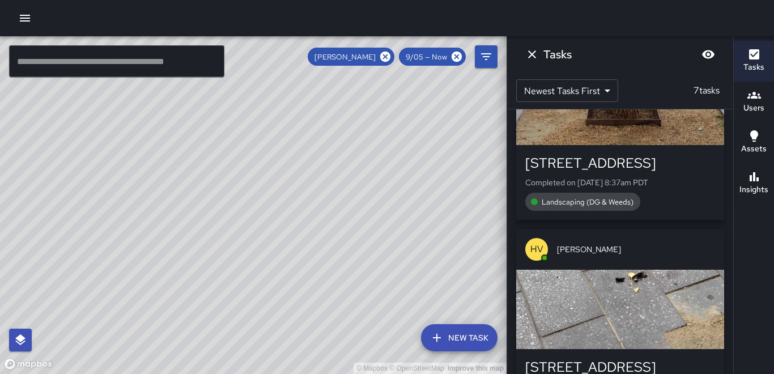
click at [628, 297] on div "button" at bounding box center [620, 309] width 208 height 79
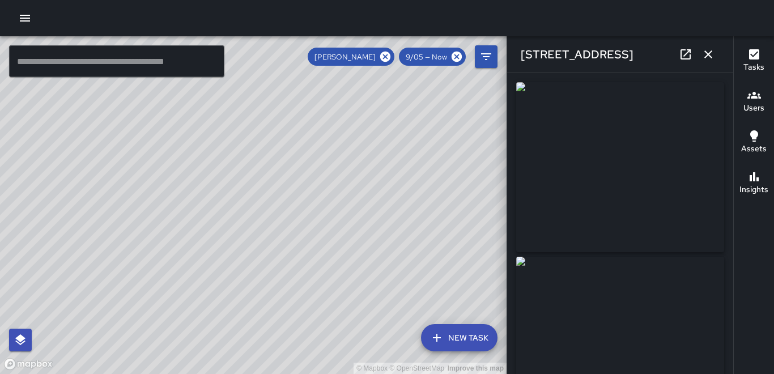
type input "**********"
click at [704, 53] on icon "button" at bounding box center [708, 55] width 14 height 14
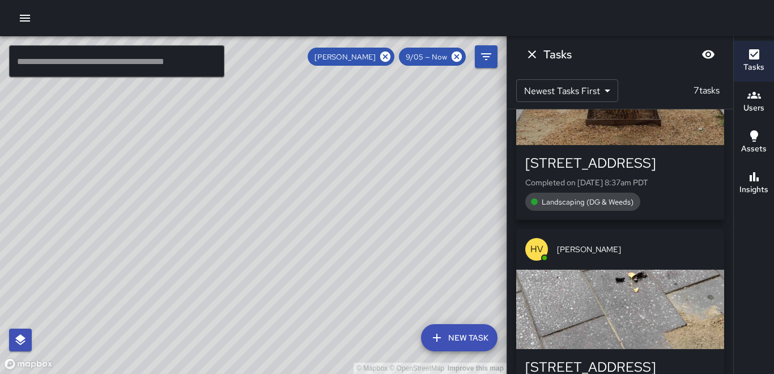
click at [631, 118] on div "button" at bounding box center [620, 105] width 208 height 79
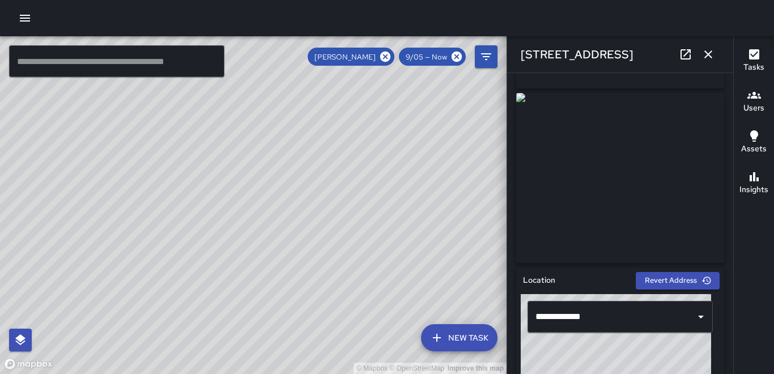
scroll to position [170, 0]
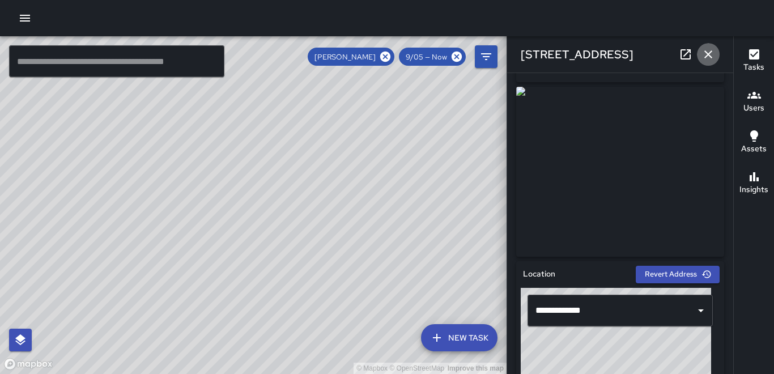
click at [712, 55] on icon "button" at bounding box center [708, 55] width 14 height 14
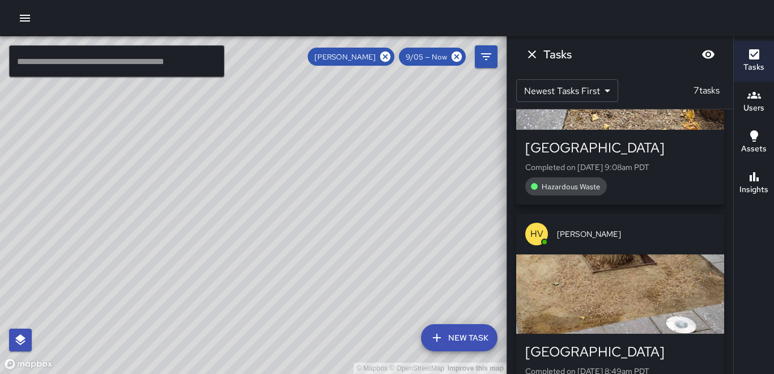
scroll to position [309, 0]
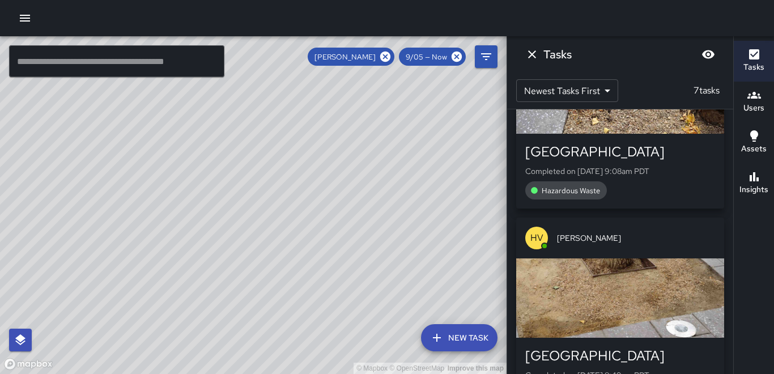
click at [625, 275] on div "button" at bounding box center [620, 297] width 208 height 79
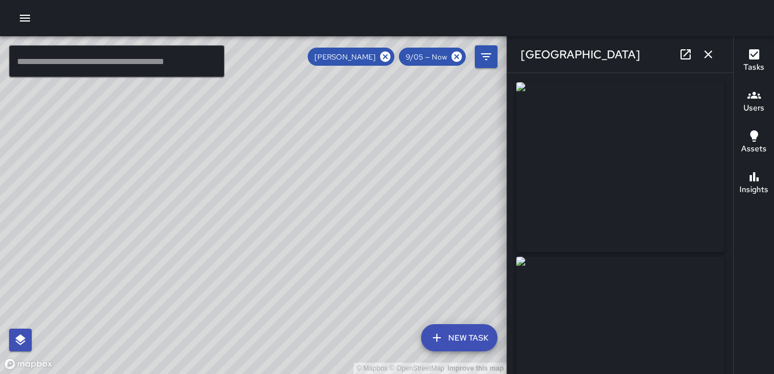
type input "**********"
click at [708, 56] on icon "button" at bounding box center [708, 55] width 14 height 14
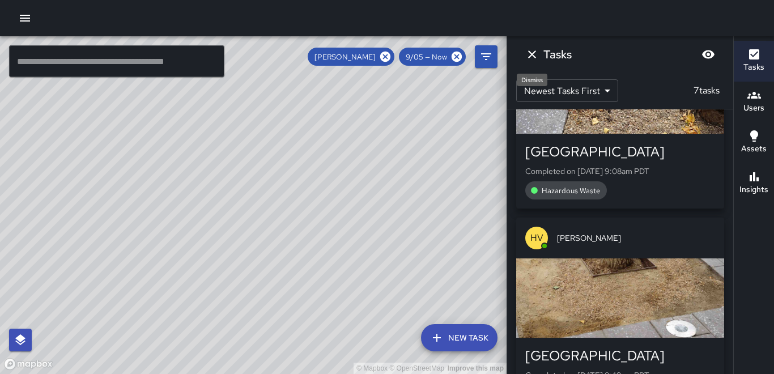
click at [532, 58] on icon "Dismiss" at bounding box center [532, 55] width 14 height 14
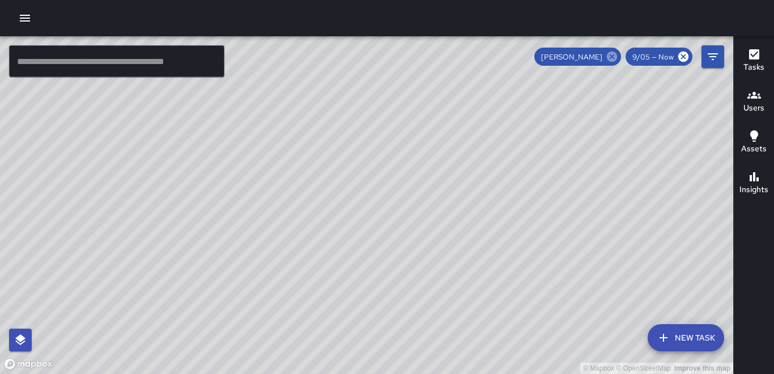
click at [616, 56] on icon at bounding box center [612, 57] width 10 height 10
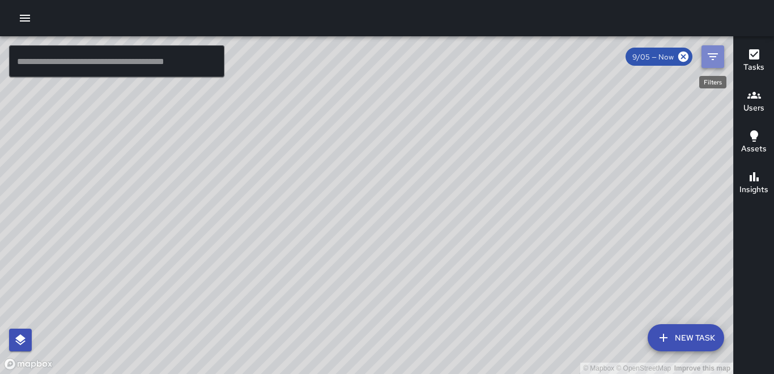
click at [715, 55] on icon "Filters" at bounding box center [713, 57] width 14 height 14
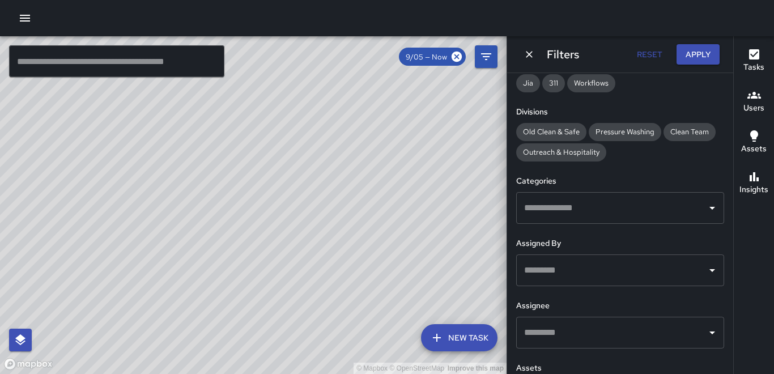
scroll to position [204, 0]
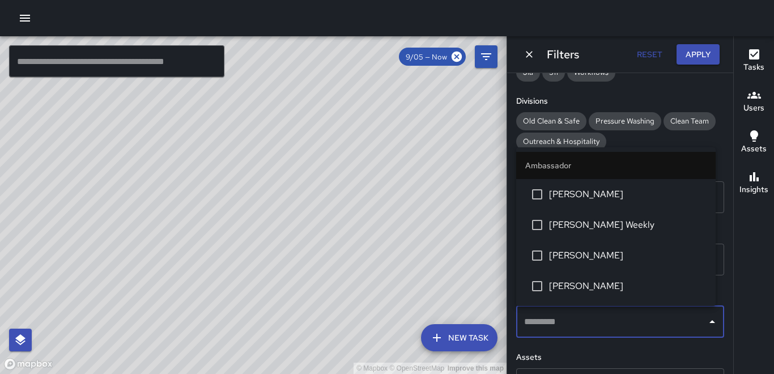
click at [629, 325] on input "text" at bounding box center [611, 322] width 181 height 22
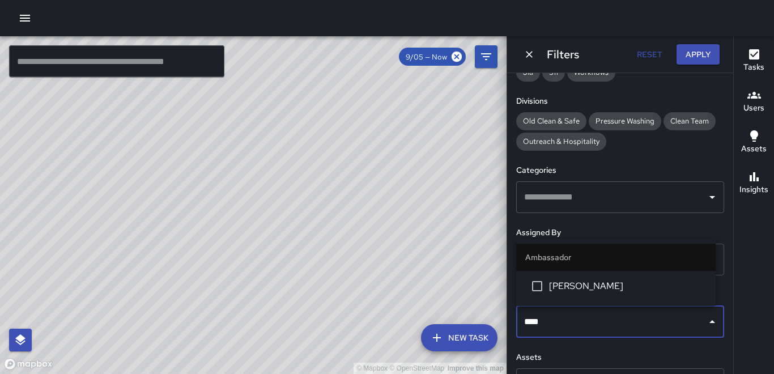
type input "*****"
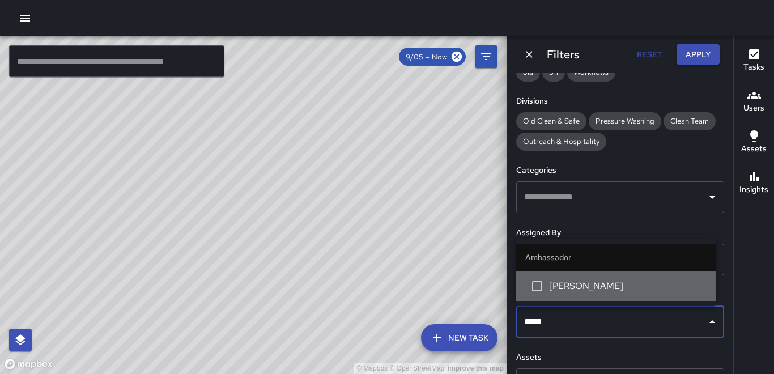
click at [592, 292] on span "[PERSON_NAME]" at bounding box center [627, 286] width 157 height 14
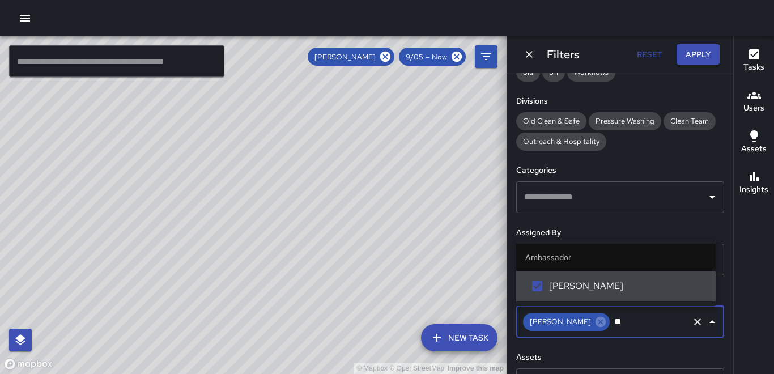
type input "*"
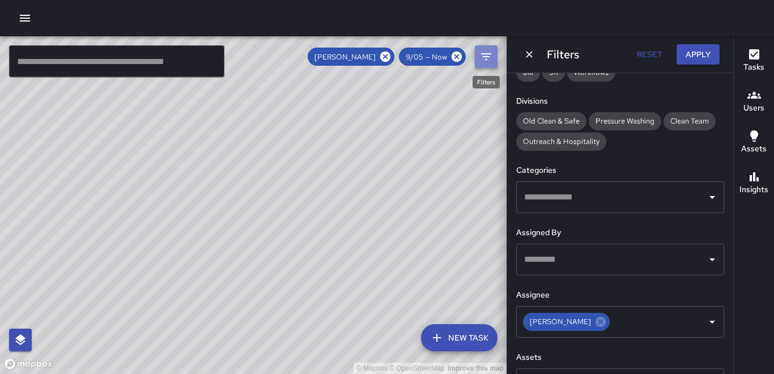
click at [483, 61] on icon "Filters" at bounding box center [486, 57] width 14 height 14
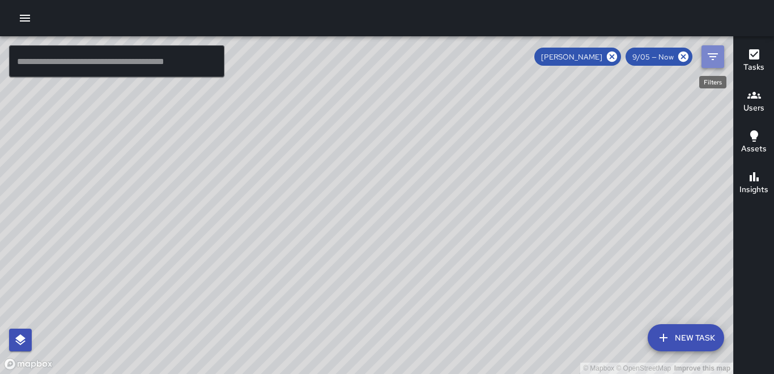
click at [712, 53] on icon "Filters" at bounding box center [712, 56] width 10 height 7
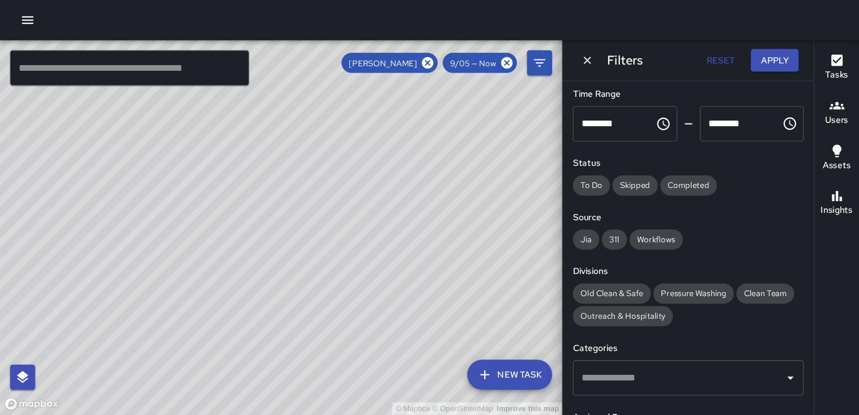
scroll to position [0, 0]
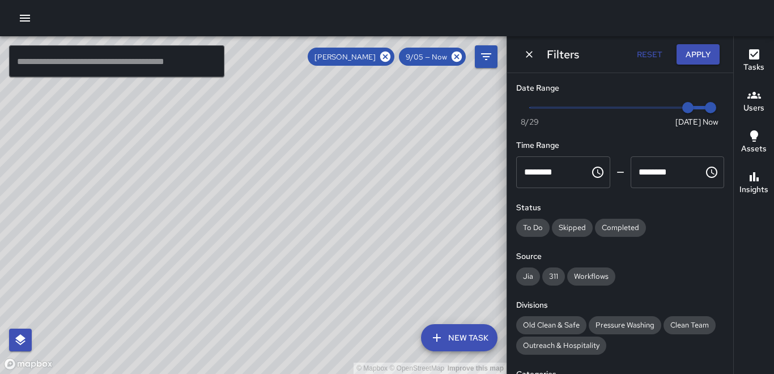
type input "*"
click at [532, 108] on span "Now Today 8/29 8/29 10:42 am" at bounding box center [620, 107] width 181 height 17
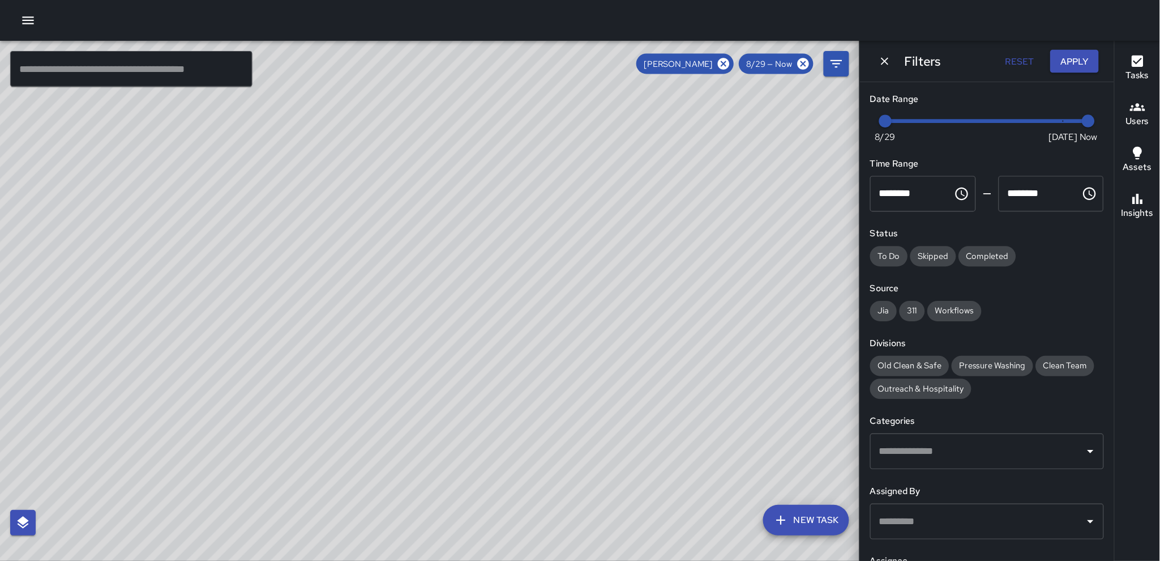
scroll to position [309, 0]
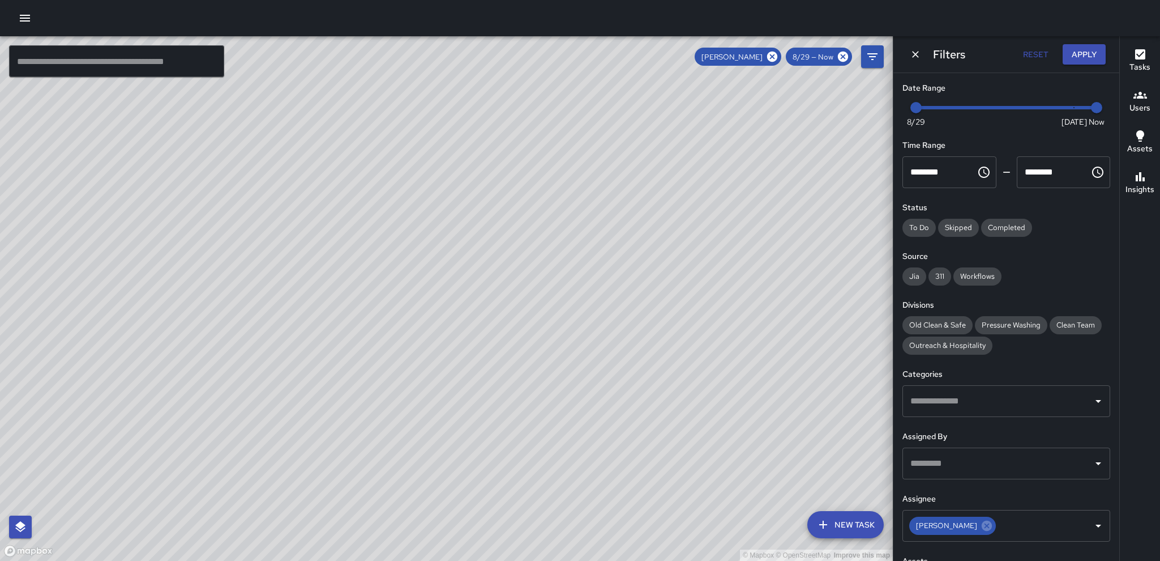
drag, startPoint x: 656, startPoint y: 11, endPoint x: 841, endPoint y: 325, distance: 364.5
click at [773, 325] on div "© Mapbox © OpenStreetMap Improve this map" at bounding box center [446, 298] width 893 height 524
click at [773, 51] on button "Apply" at bounding box center [1084, 54] width 43 height 21
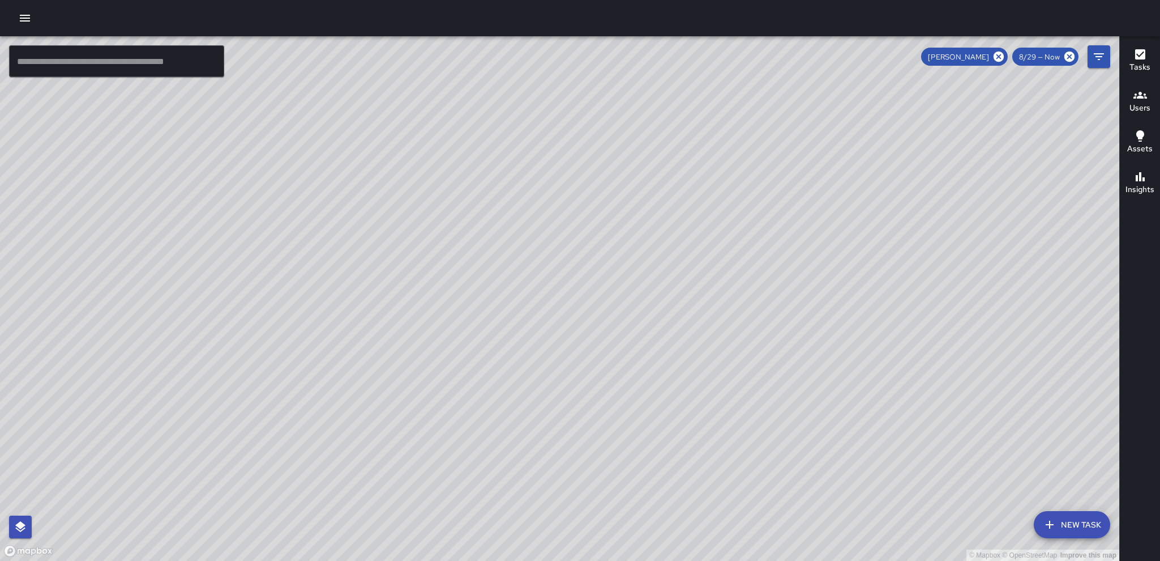
drag, startPoint x: 401, startPoint y: 458, endPoint x: 646, endPoint y: 362, distance: 263.0
click at [530, 373] on div "© Mapbox © OpenStreetMap Improve this map" at bounding box center [560, 298] width 1120 height 524
drag, startPoint x: 646, startPoint y: 362, endPoint x: 884, endPoint y: 221, distance: 276.5
click at [773, 221] on div "© Mapbox © OpenStreetMap Improve this map" at bounding box center [560, 298] width 1120 height 524
drag, startPoint x: 630, startPoint y: 408, endPoint x: 776, endPoint y: 199, distance: 254.5
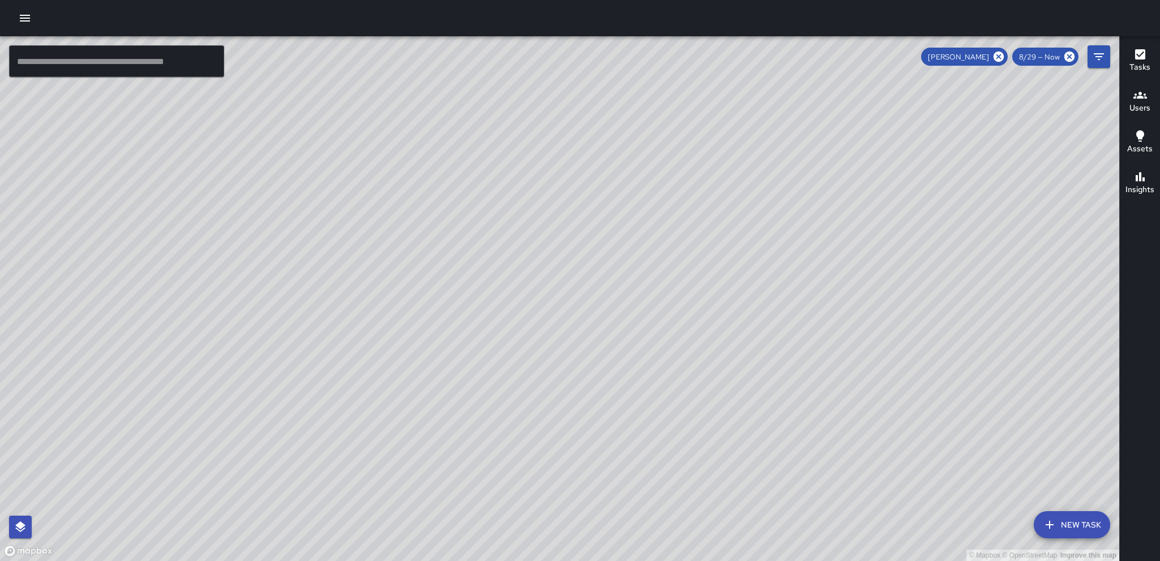
click at [773, 199] on div "© Mapbox © OpenStreetMap Improve this map" at bounding box center [560, 298] width 1120 height 524
drag, startPoint x: 537, startPoint y: 325, endPoint x: 620, endPoint y: 241, distance: 118.1
click at [620, 241] on div "© Mapbox © OpenStreetMap Improve this map" at bounding box center [560, 298] width 1120 height 524
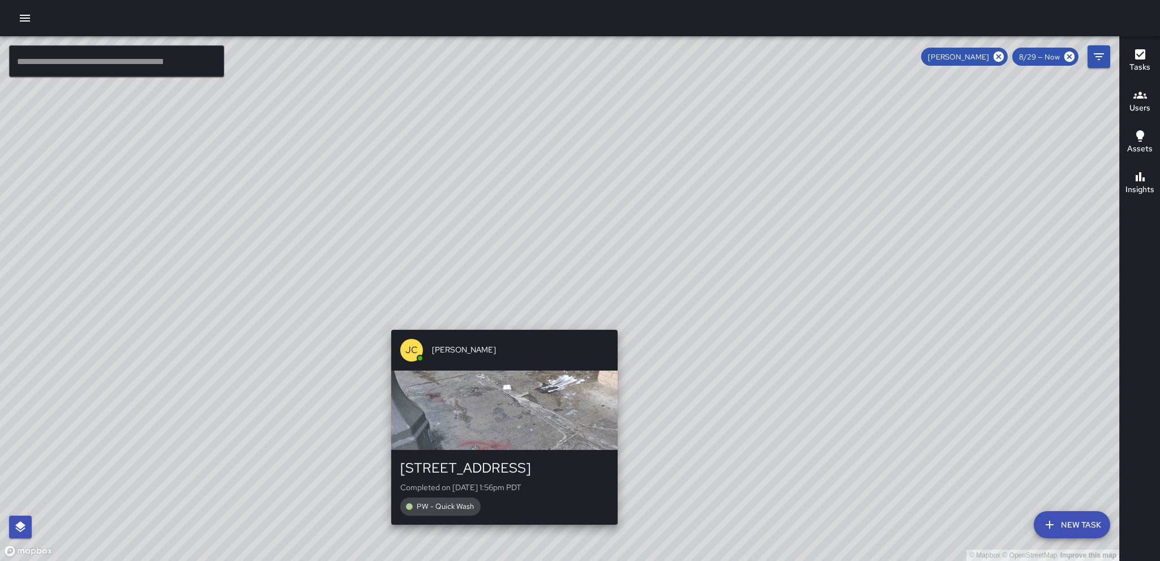
click at [498, 328] on div "JC Julio Castillo 11 Grove Street Completed on 8/31/2025, 1:56pm PDT PW - Quick…" at bounding box center [505, 427] width 236 height 204
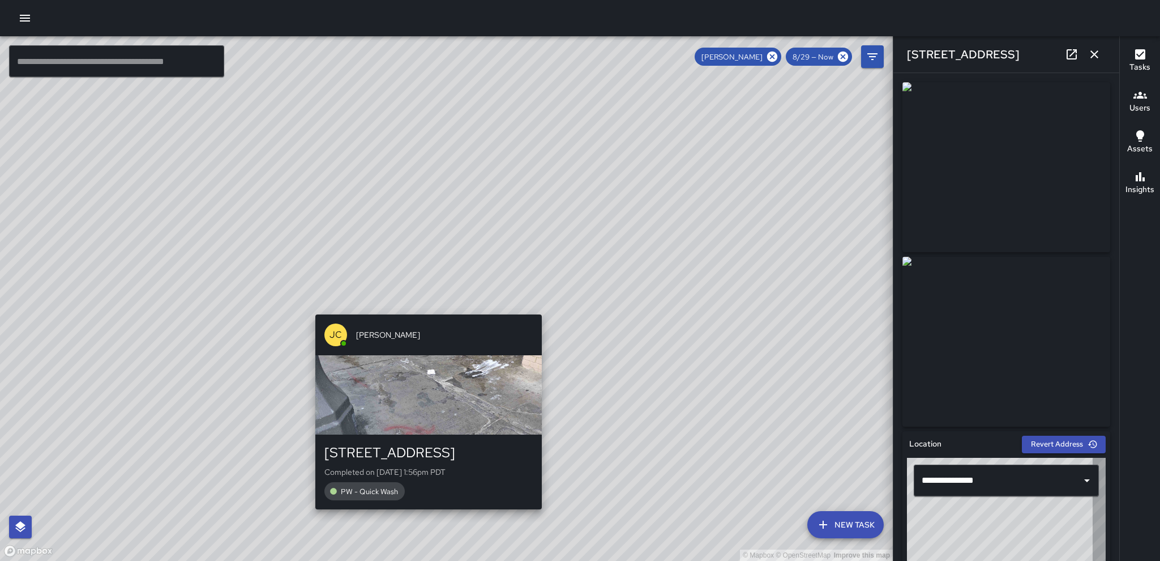
type input "**********"
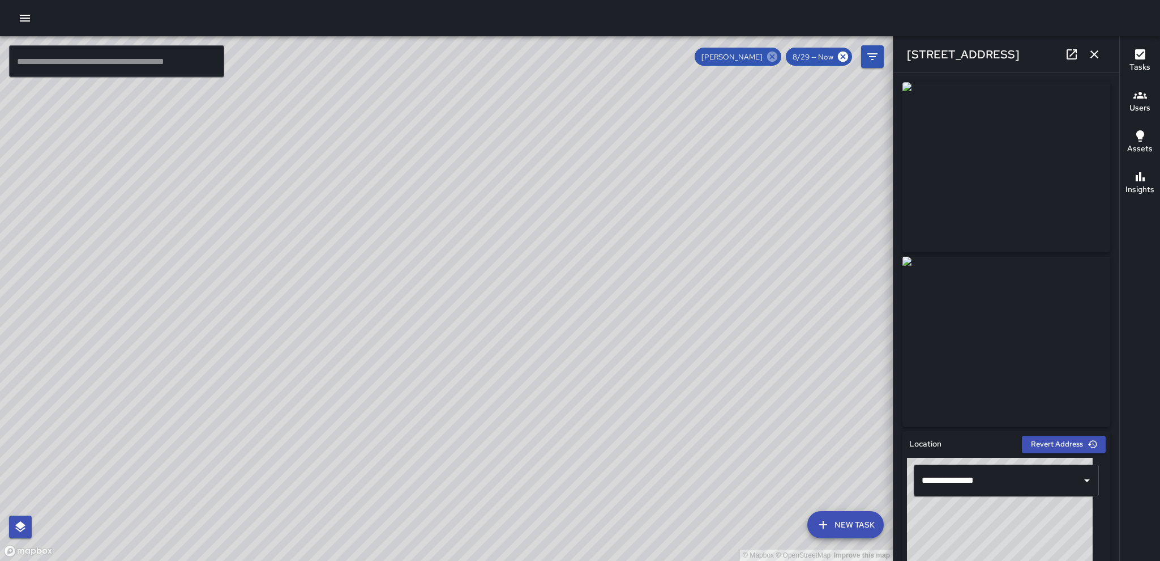
click at [772, 58] on icon at bounding box center [772, 56] width 12 height 12
click at [773, 56] on icon "Filters" at bounding box center [873, 57] width 14 height 14
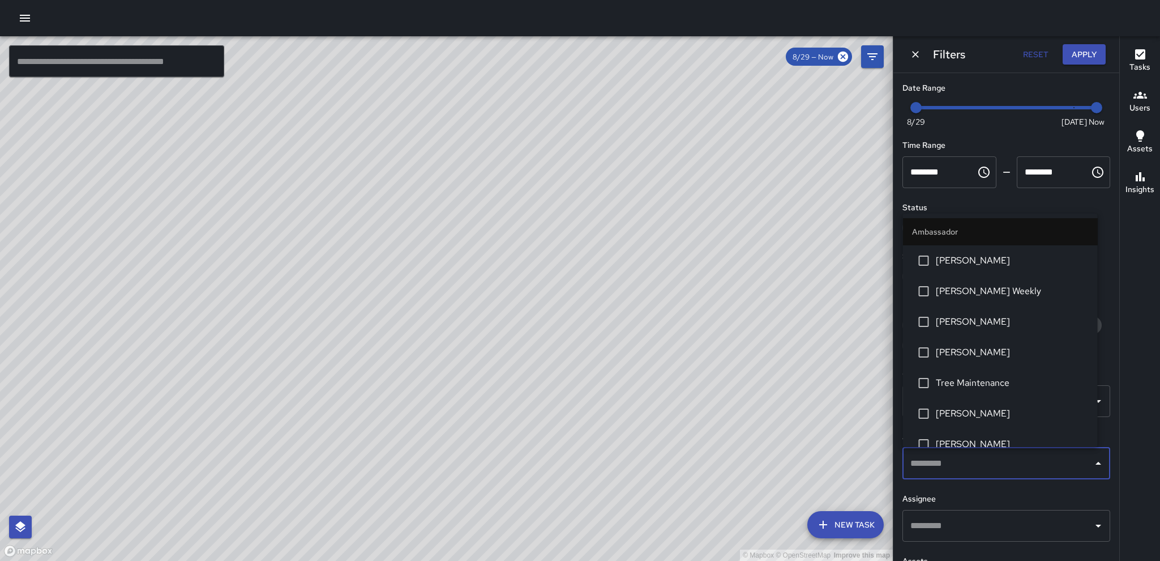
click at [773, 373] on input "text" at bounding box center [998, 464] width 181 height 22
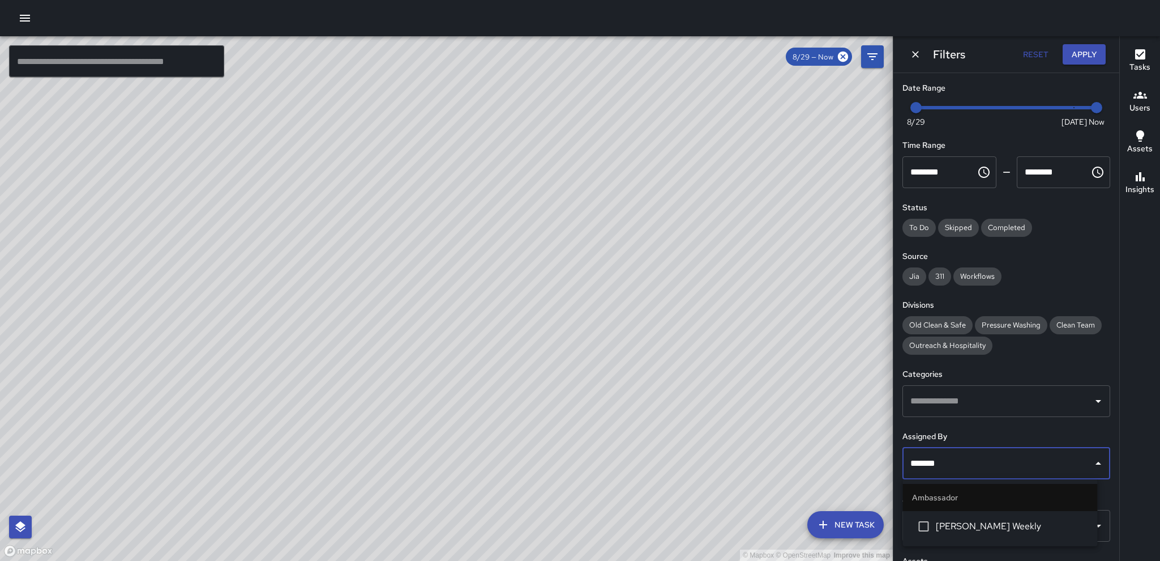
scroll to position [3582, 0]
type input "********"
click at [773, 373] on span "[PERSON_NAME] Weekly" at bounding box center [1012, 526] width 153 height 14
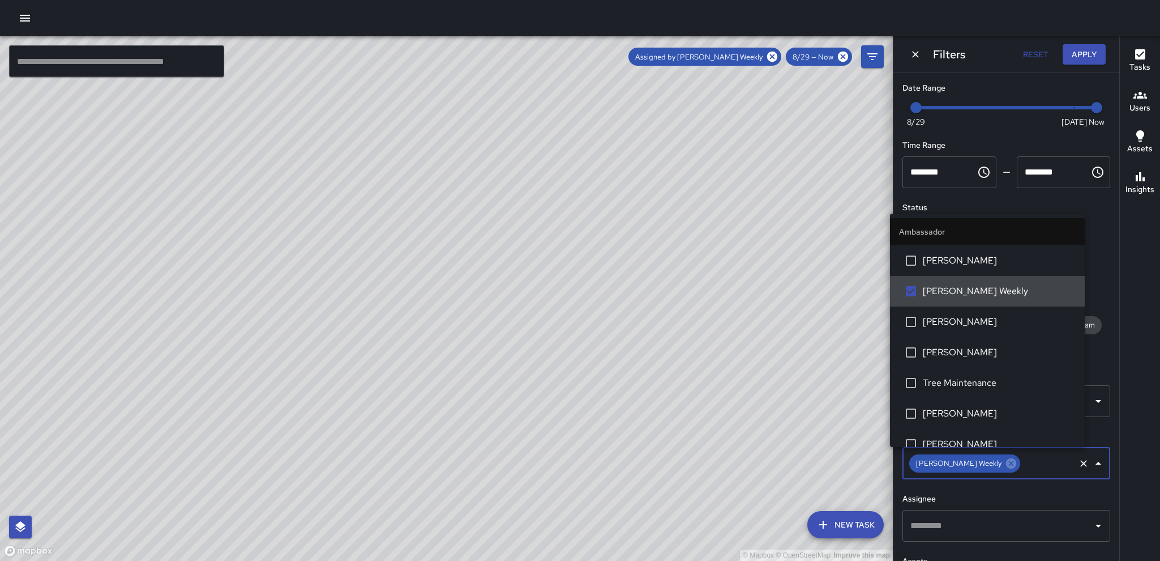
scroll to position [0, 0]
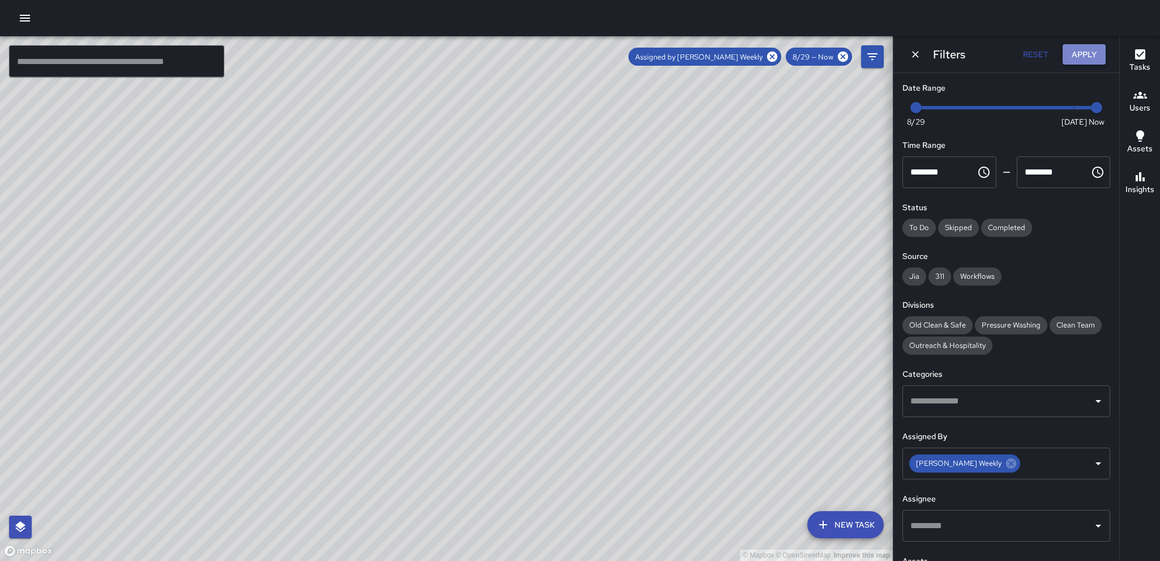
click at [773, 54] on button "Apply" at bounding box center [1084, 54] width 43 height 21
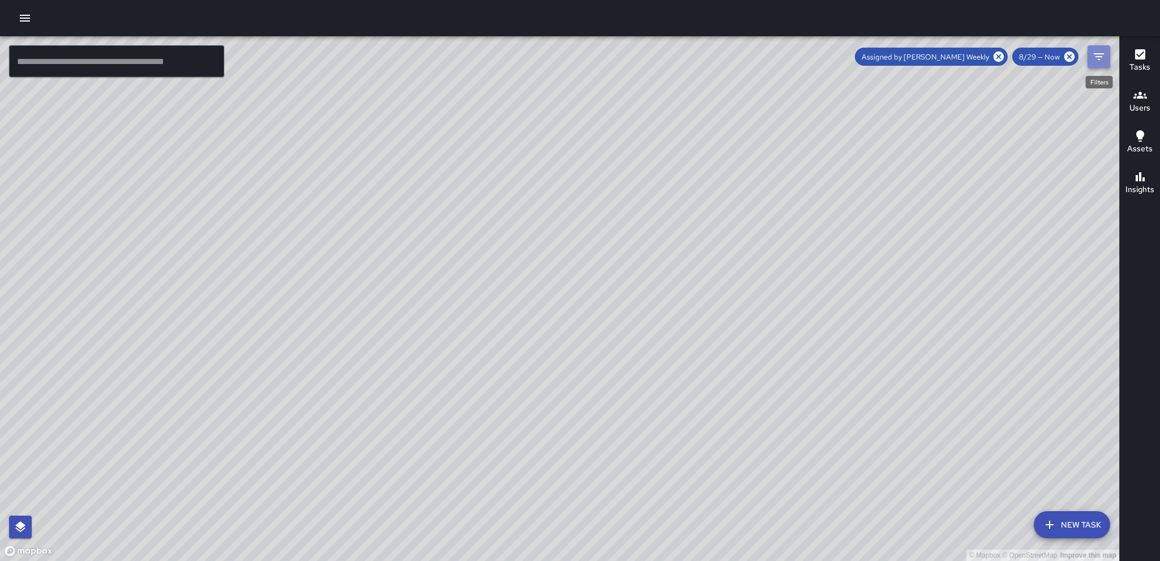
click at [773, 48] on button "Filters" at bounding box center [1099, 56] width 23 height 23
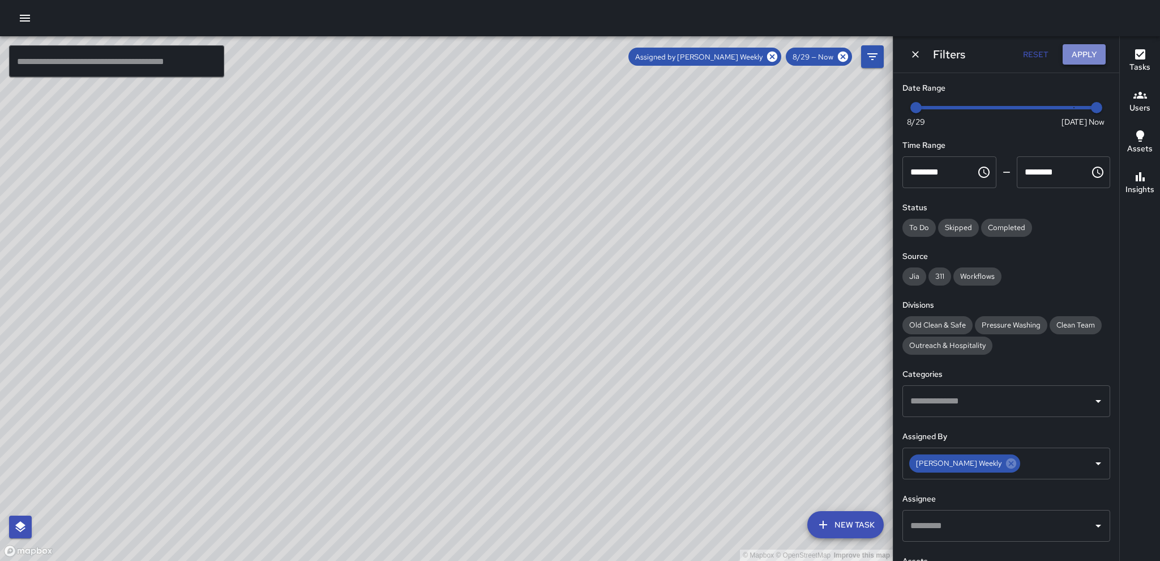
click at [773, 57] on button "Apply" at bounding box center [1084, 54] width 43 height 21
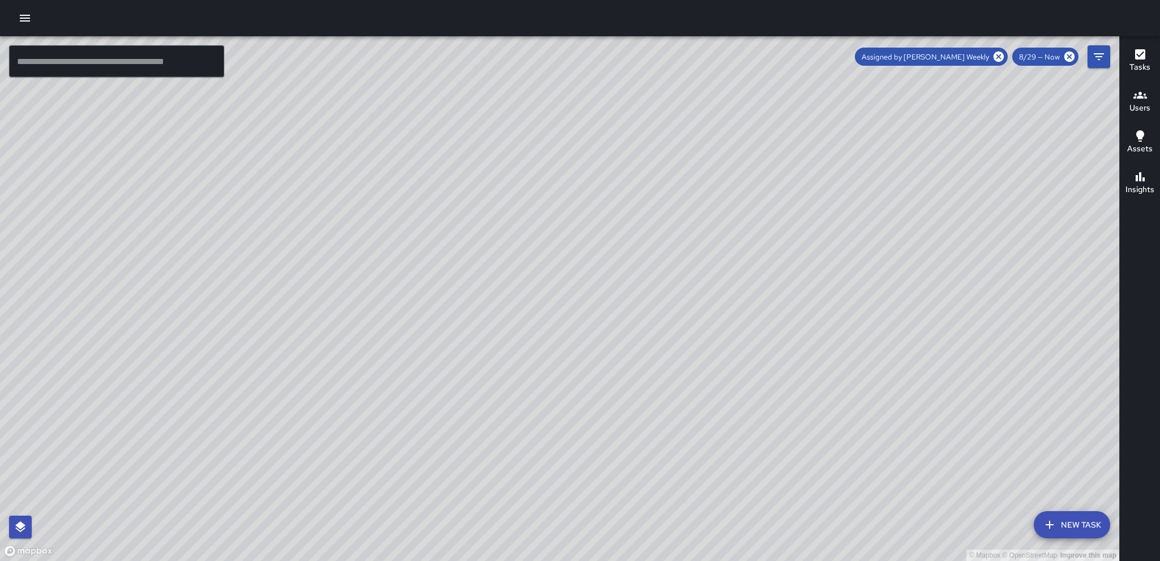
drag, startPoint x: 916, startPoint y: 356, endPoint x: 748, endPoint y: 313, distance: 173.6
click at [748, 309] on div "© Mapbox © OpenStreetMap Improve this map" at bounding box center [560, 298] width 1120 height 524
click at [773, 55] on icon at bounding box center [1070, 57] width 10 height 10
click at [773, 50] on icon "Filters" at bounding box center [1100, 57] width 14 height 14
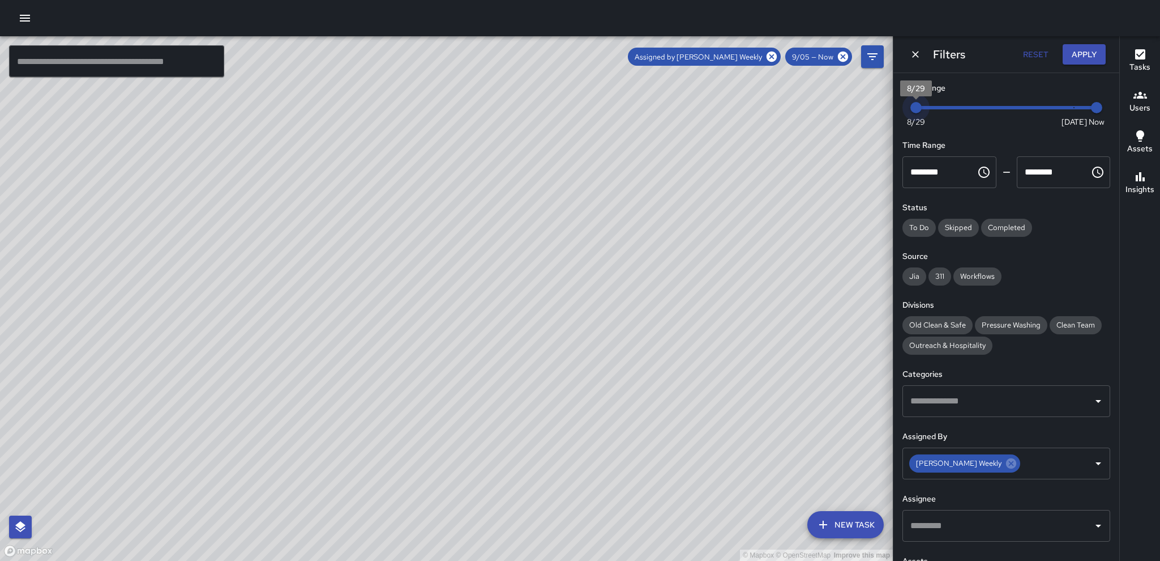
drag, startPoint x: 918, startPoint y: 109, endPoint x: 935, endPoint y: 108, distance: 17.0
click at [773, 108] on span "Now Today 8/29 8/29 10:44 am" at bounding box center [1006, 107] width 181 height 17
drag, startPoint x: 935, startPoint y: 108, endPoint x: 1078, endPoint y: 121, distance: 143.9
click at [773, 116] on span "Now Today 8/29 9/5 10:44 am" at bounding box center [1006, 107] width 181 height 17
click at [773, 55] on button "Apply" at bounding box center [1084, 54] width 43 height 21
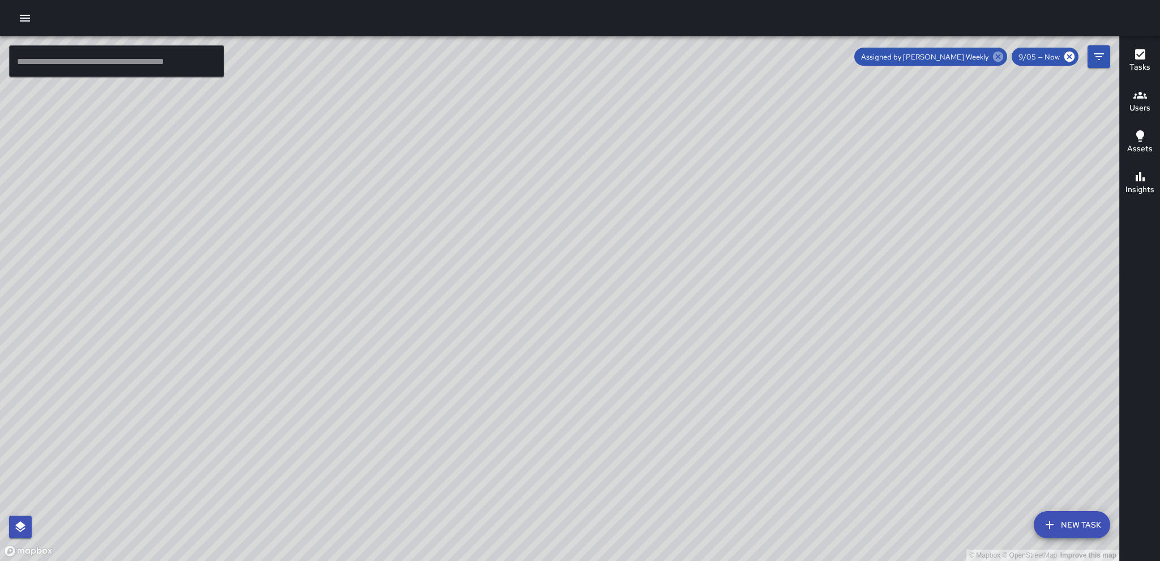
click at [773, 56] on icon at bounding box center [998, 56] width 12 height 12
click at [773, 59] on icon "Filters" at bounding box center [1099, 56] width 10 height 7
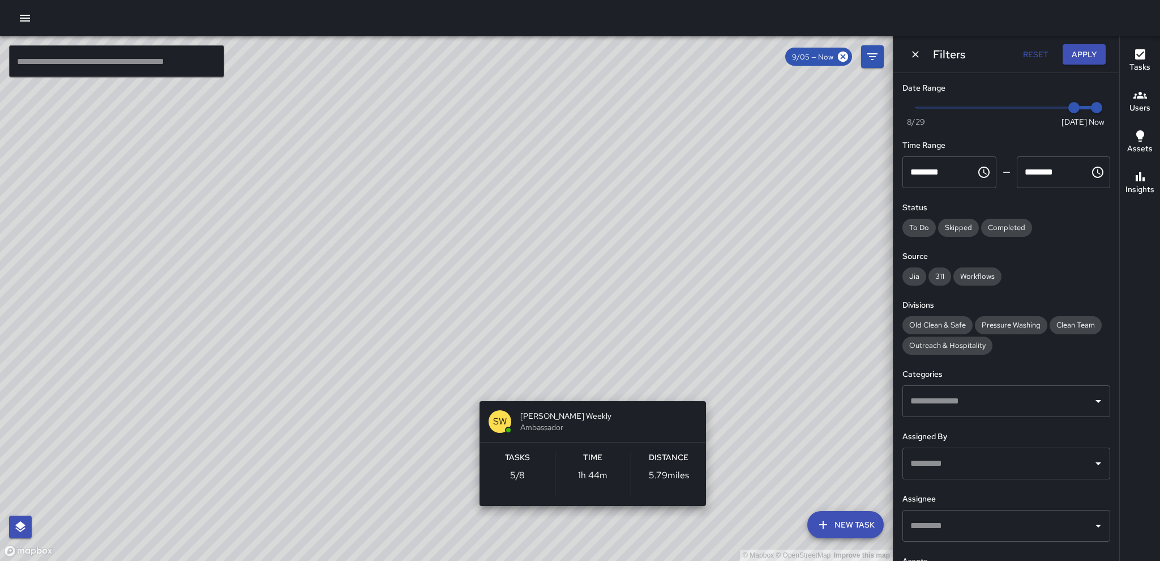
click at [586, 373] on div "© Mapbox © OpenStreetMap Improve this map SW Steadmon Weekly Ambassador Tasks 5…" at bounding box center [446, 298] width 893 height 524
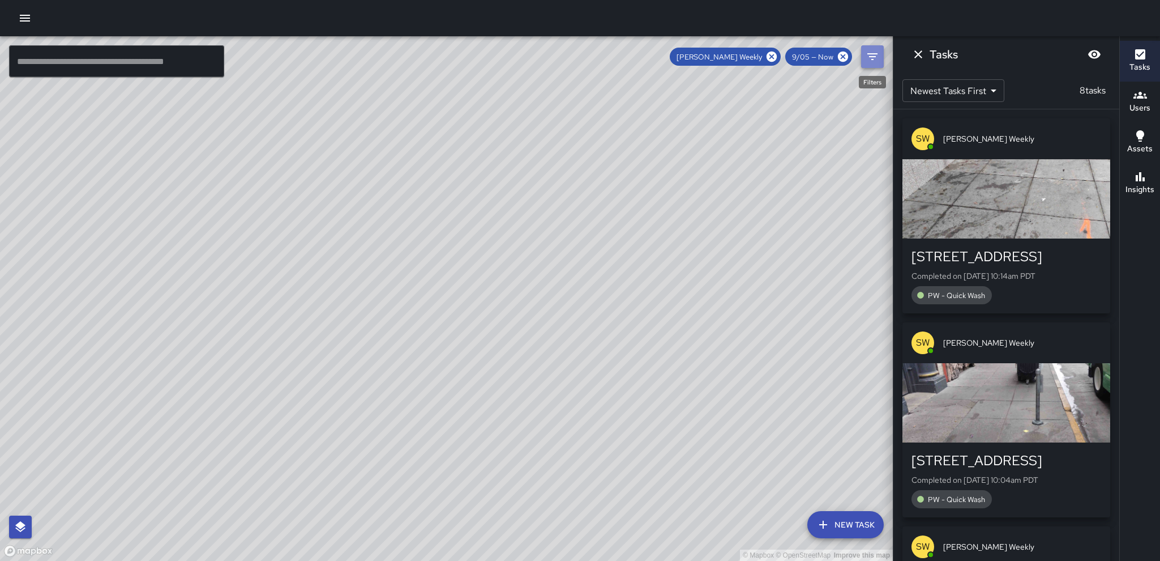
click at [773, 54] on icon "Filters" at bounding box center [873, 57] width 14 height 14
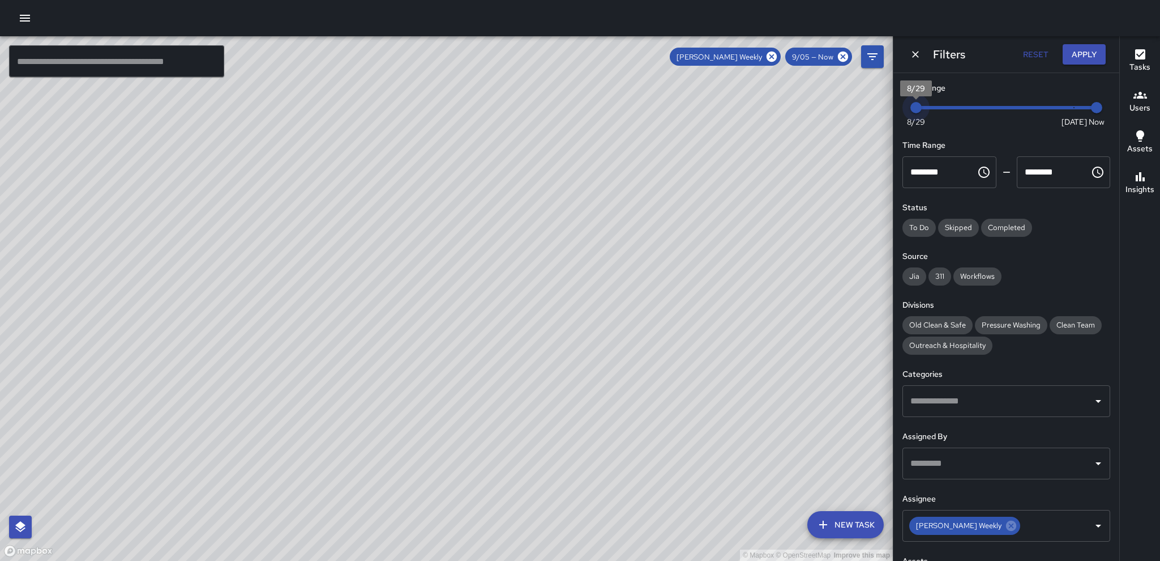
drag, startPoint x: 1064, startPoint y: 108, endPoint x: 920, endPoint y: 107, distance: 143.9
click at [773, 107] on span "8/29" at bounding box center [916, 107] width 11 height 11
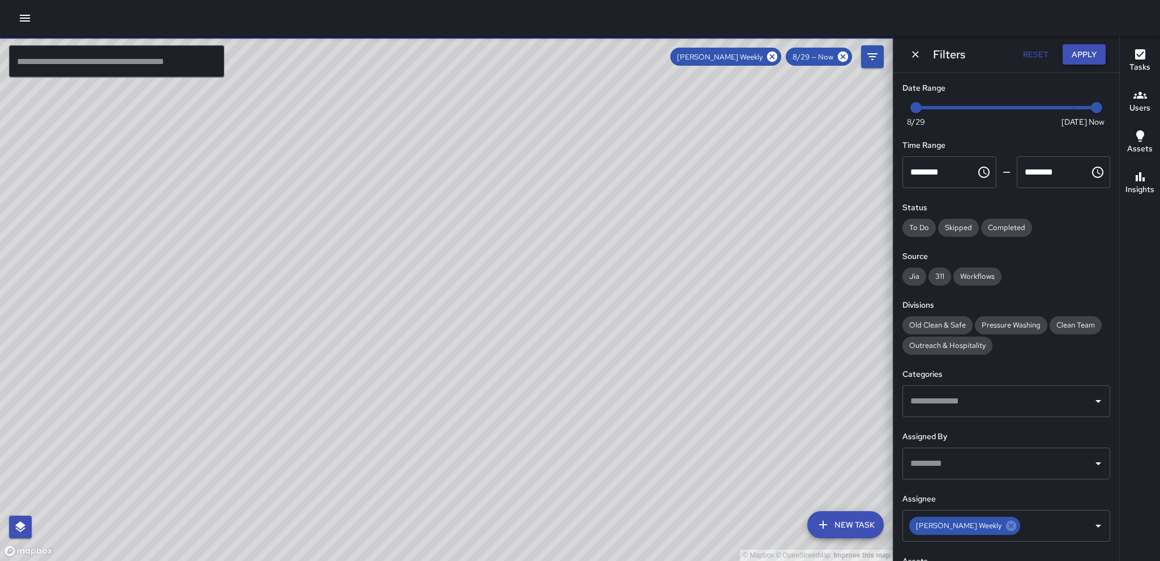
click at [773, 49] on button "Apply" at bounding box center [1084, 54] width 43 height 21
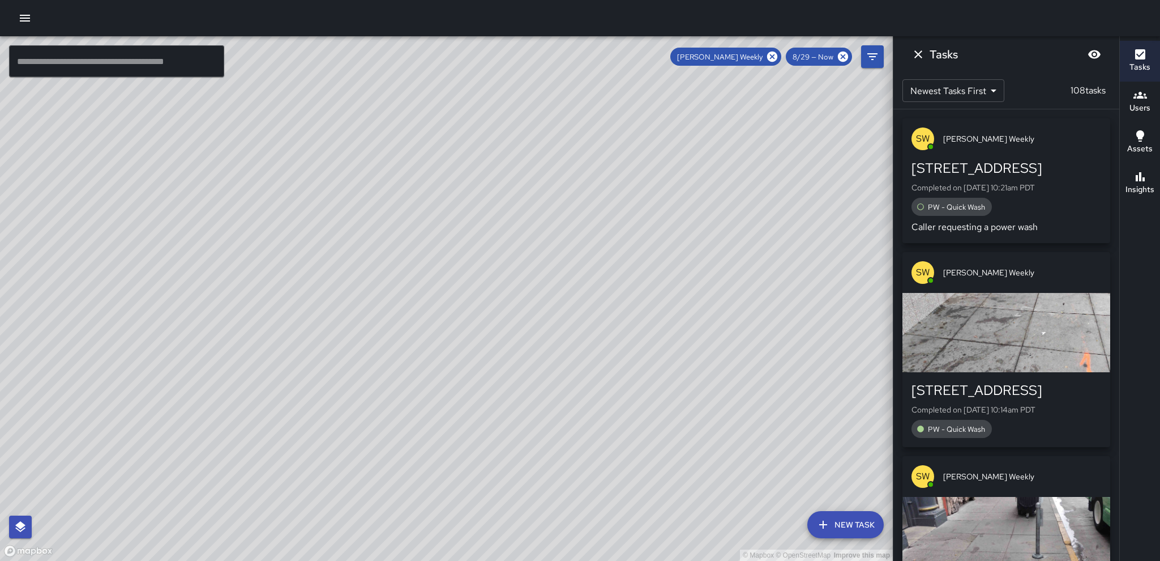
drag, startPoint x: 601, startPoint y: 359, endPoint x: 658, endPoint y: 366, distance: 56.6
click at [658, 366] on div "© Mapbox © OpenStreetMap Improve this map" at bounding box center [446, 298] width 893 height 524
click at [773, 57] on icon at bounding box center [772, 56] width 12 height 12
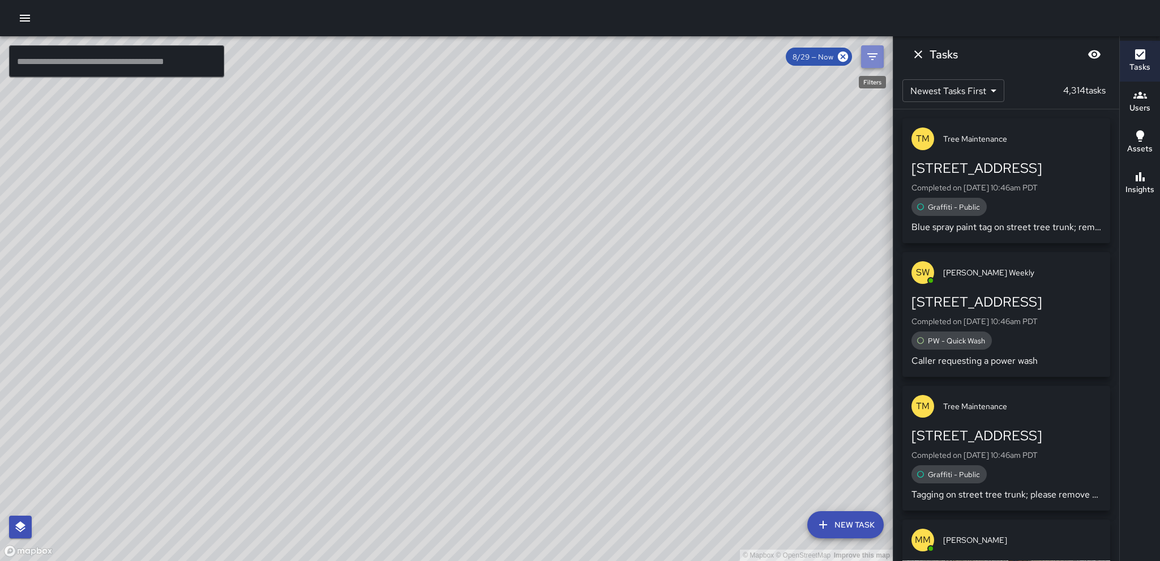
click at [773, 58] on icon "Filters" at bounding box center [873, 57] width 14 height 14
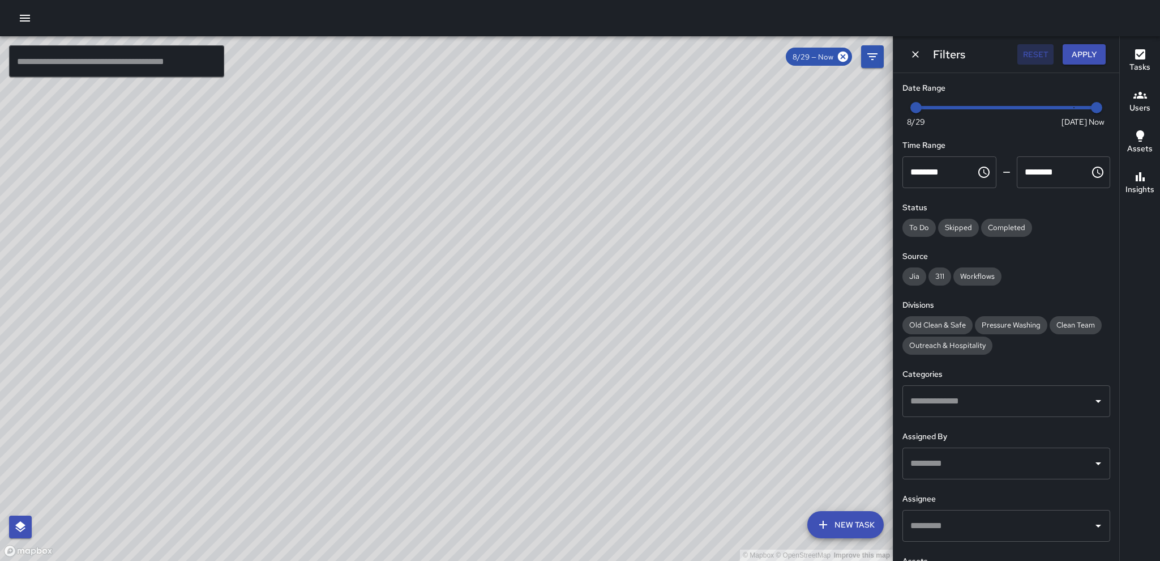
click at [773, 52] on button "Reset" at bounding box center [1036, 54] width 36 height 21
click at [644, 114] on div "© Mapbox © OpenStreetMap Improve this map" at bounding box center [446, 298] width 893 height 524
click at [773, 316] on div "Pressure Washing" at bounding box center [1011, 325] width 72 height 18
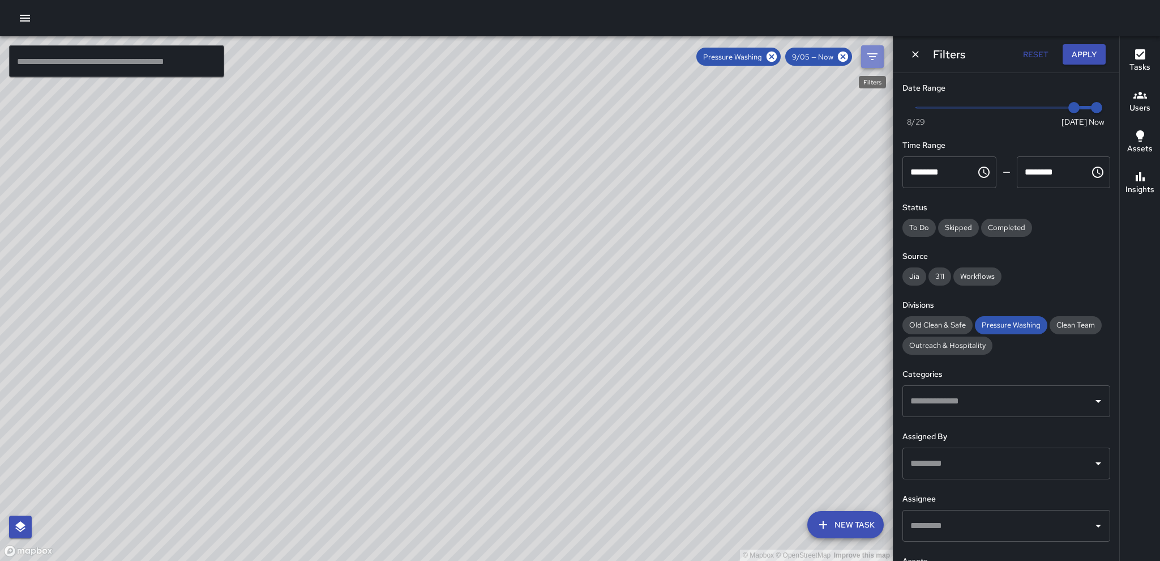
click at [773, 59] on icon "Filters" at bounding box center [873, 57] width 14 height 14
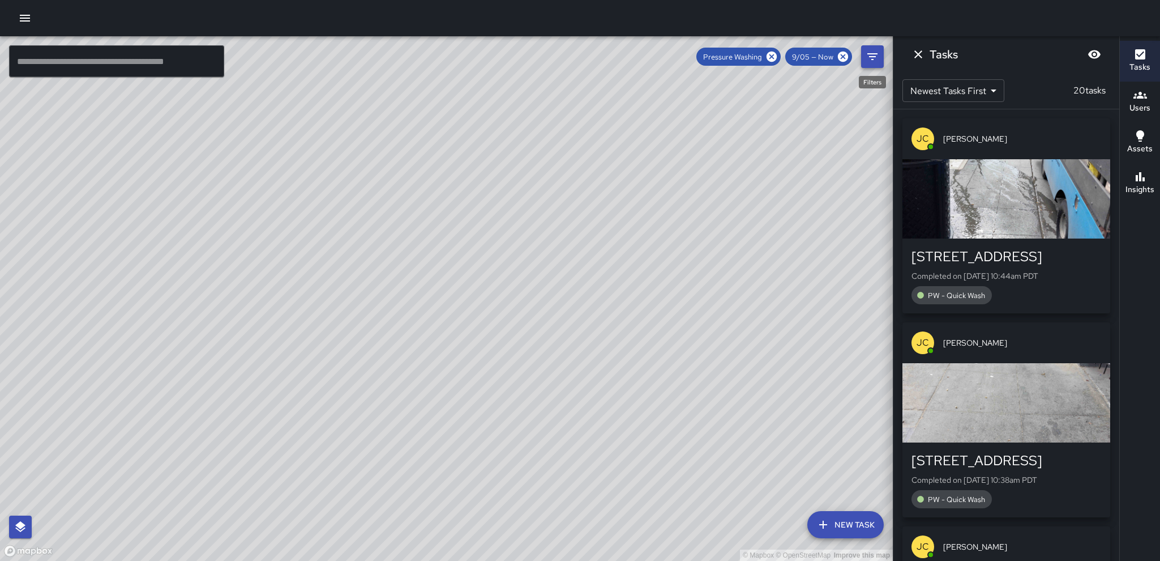
click at [773, 59] on icon "Filters" at bounding box center [873, 57] width 14 height 14
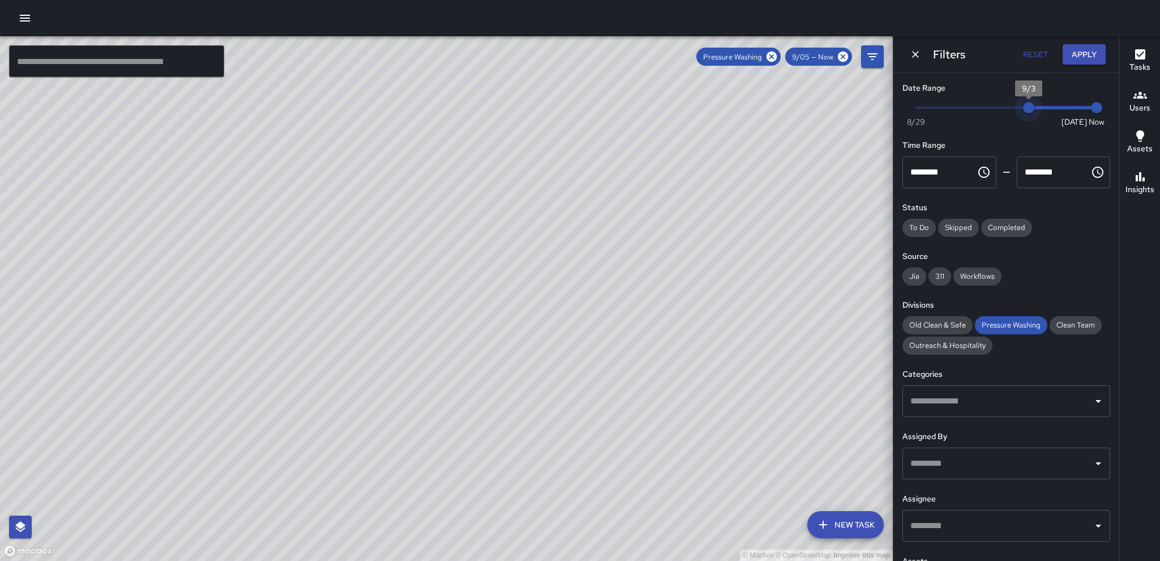
type input "*"
drag, startPoint x: 1061, startPoint y: 109, endPoint x: 896, endPoint y: 90, distance: 165.9
click at [773, 90] on div "Date Range Now Today 8/29 8/29 10:47 am Time Range ******** ​ ******** ​ Status…" at bounding box center [1007, 317] width 226 height 488
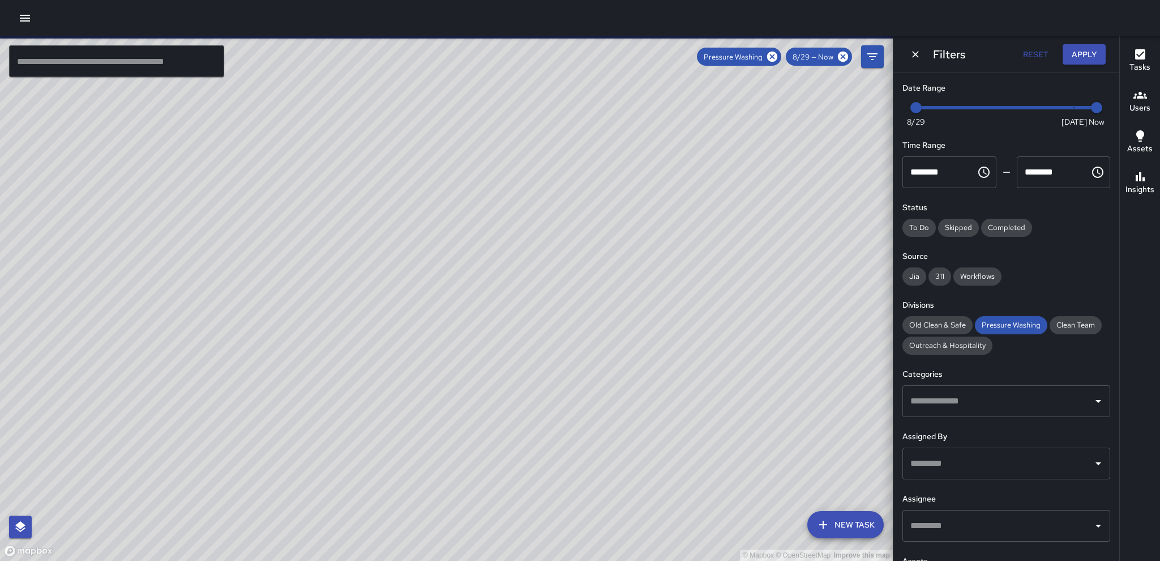
drag, startPoint x: 680, startPoint y: 189, endPoint x: 806, endPoint y: 325, distance: 185.5
click at [773, 330] on div "© Mapbox © OpenStreetMap Improve this map" at bounding box center [446, 298] width 893 height 524
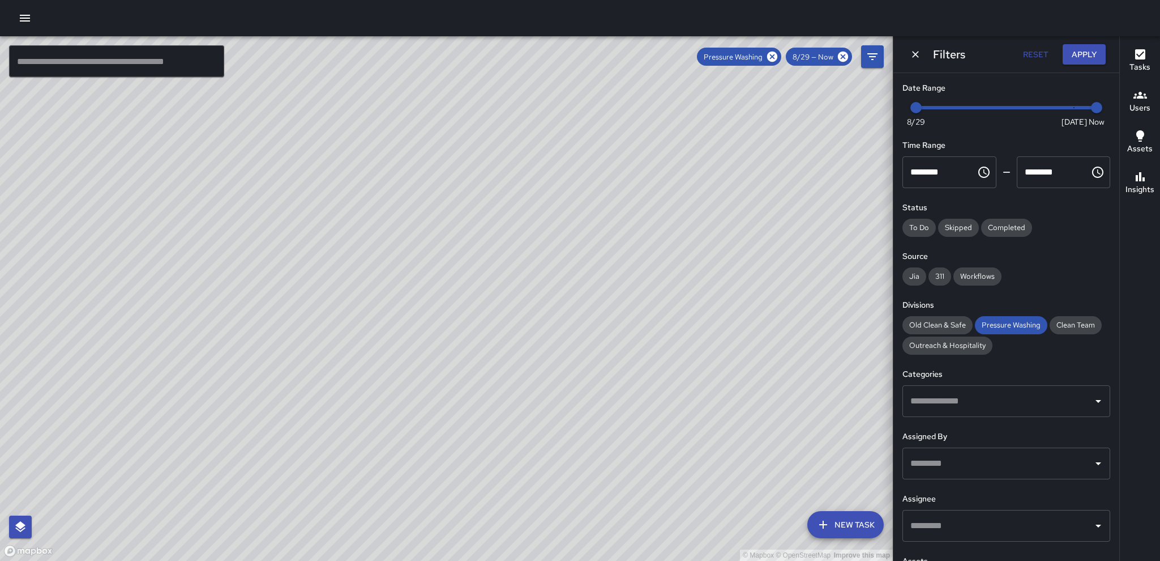
click at [773, 101] on icon "button" at bounding box center [1141, 95] width 14 height 14
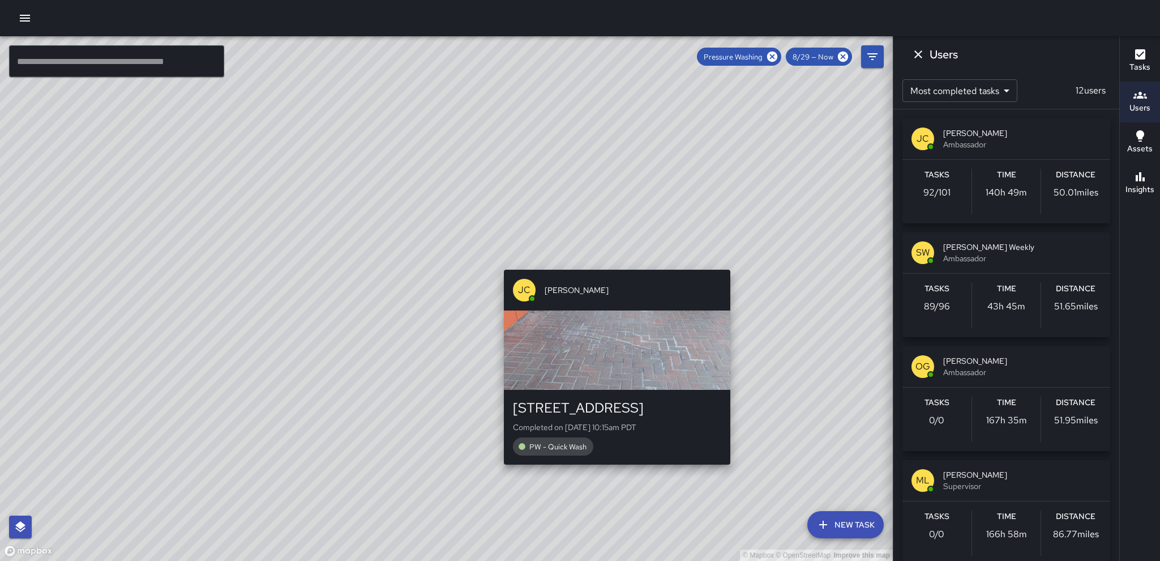
click at [614, 261] on div "© Mapbox © OpenStreetMap Improve this map JC Julio Castillo 1125 Market Street …" at bounding box center [446, 298] width 893 height 524
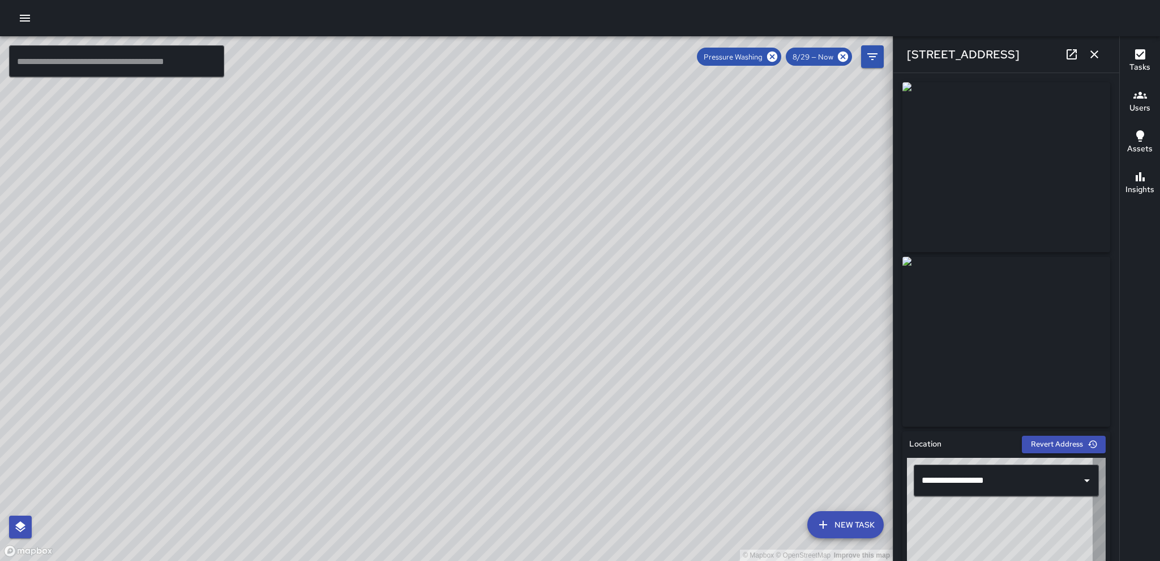
type input "**********"
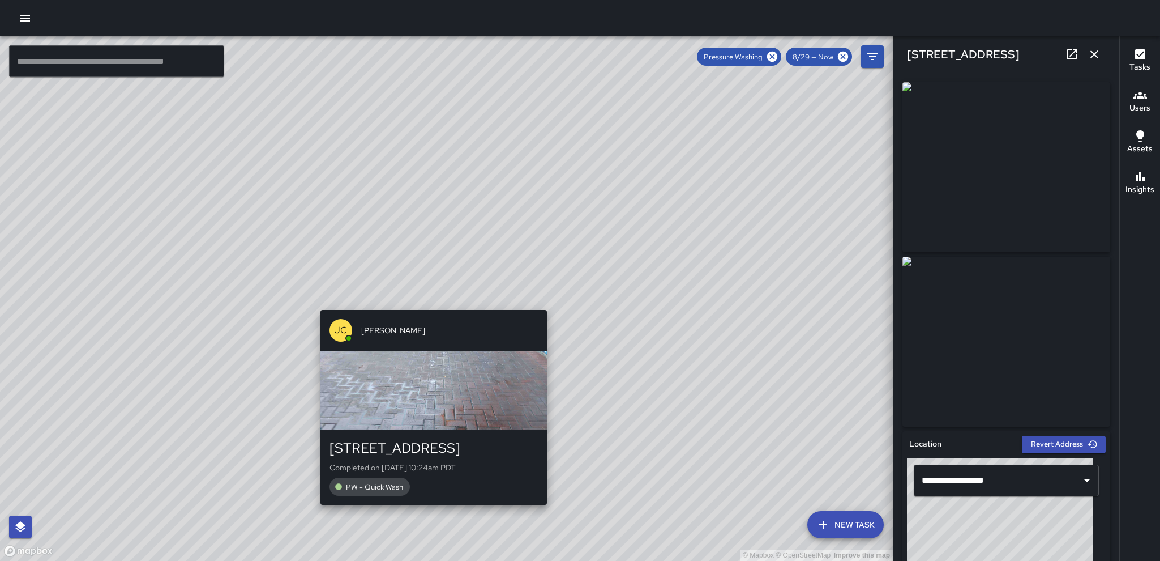
click at [432, 303] on div "© Mapbox © OpenStreetMap Improve this map JC Julio Castillo 1133 Market Street …" at bounding box center [446, 298] width 893 height 524
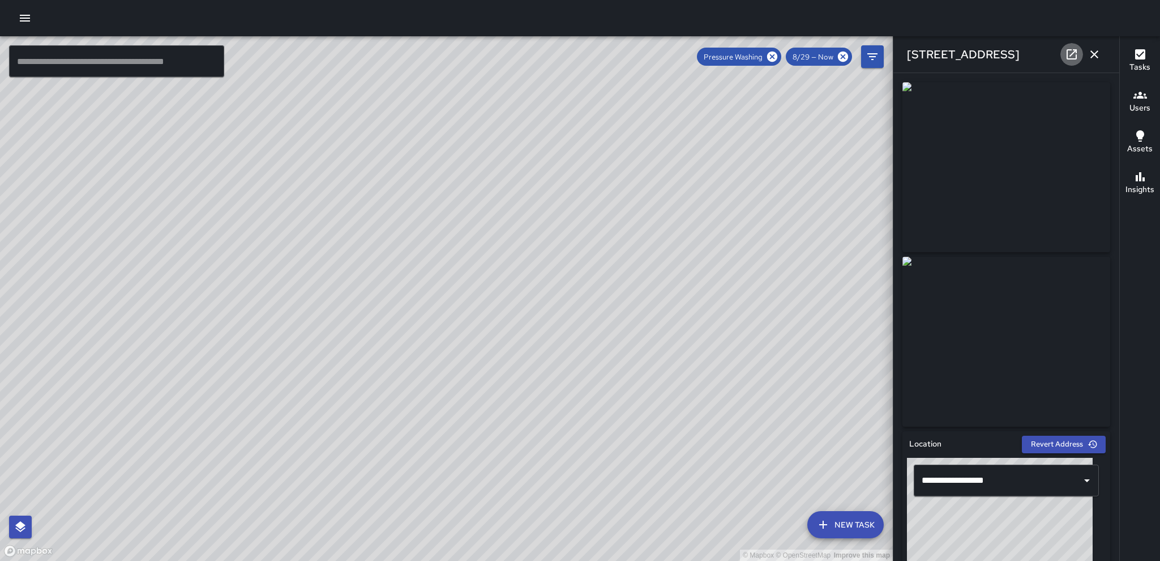
click at [773, 59] on icon at bounding box center [1072, 55] width 14 height 14
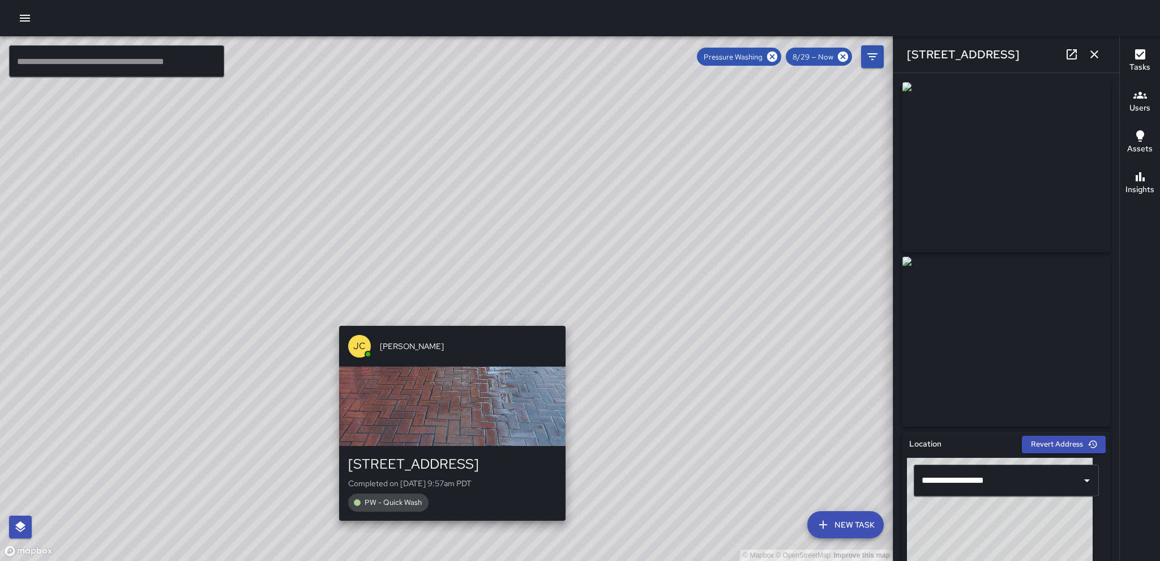
click at [447, 318] on div "© Mapbox © OpenStreetMap Improve this map JC Julio Castillo 1133 Market Street …" at bounding box center [446, 298] width 893 height 524
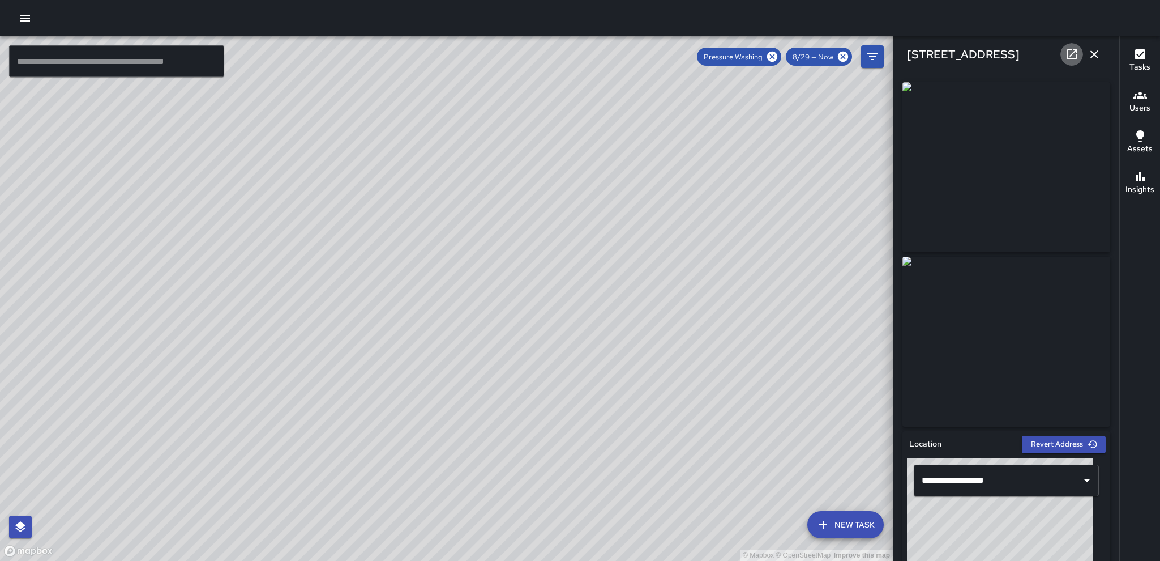
click at [773, 58] on icon at bounding box center [1072, 55] width 14 height 14
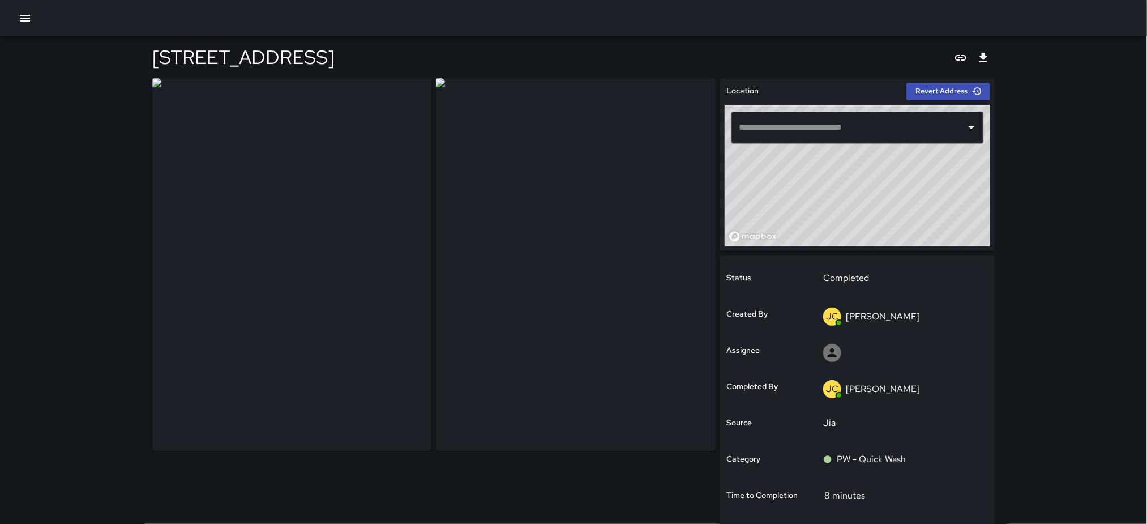
type input "**********"
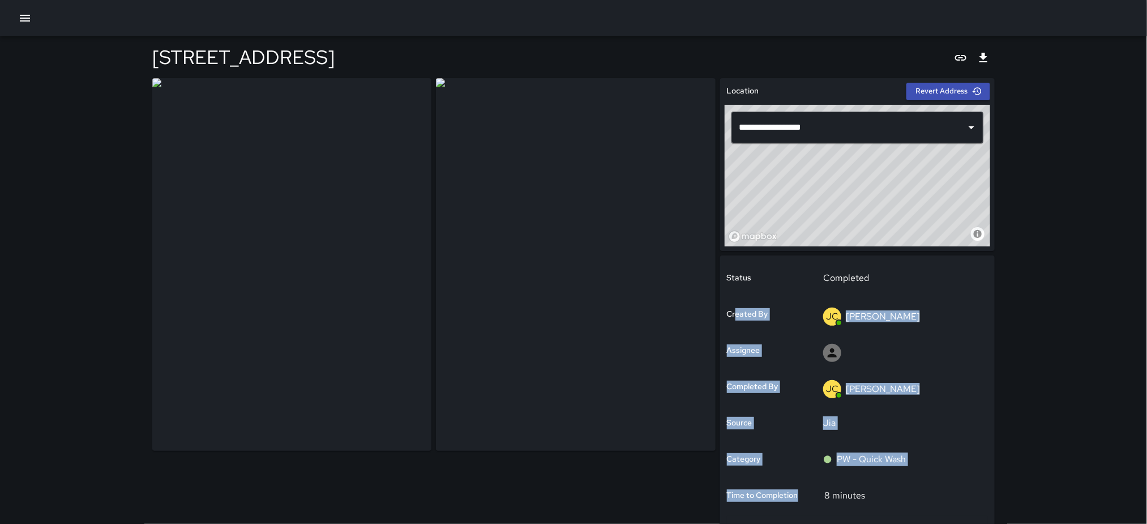
drag, startPoint x: 805, startPoint y: 490, endPoint x: 653, endPoint y: 126, distance: 394.8
click at [703, 204] on div "**********" at bounding box center [574, 384] width 852 height 621
click at [1050, 133] on div "**********" at bounding box center [573, 345] width 1147 height 690
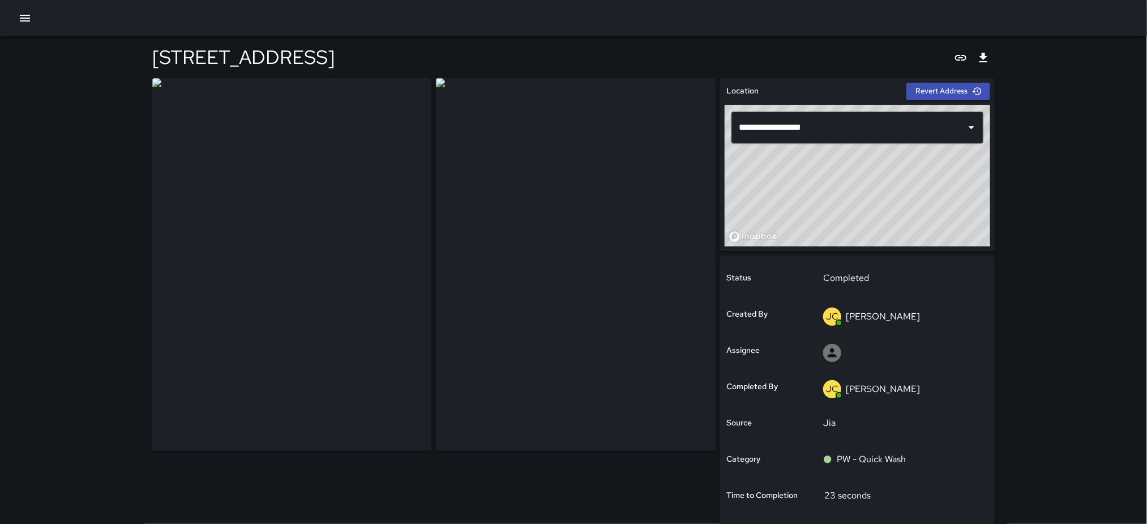
type input "**********"
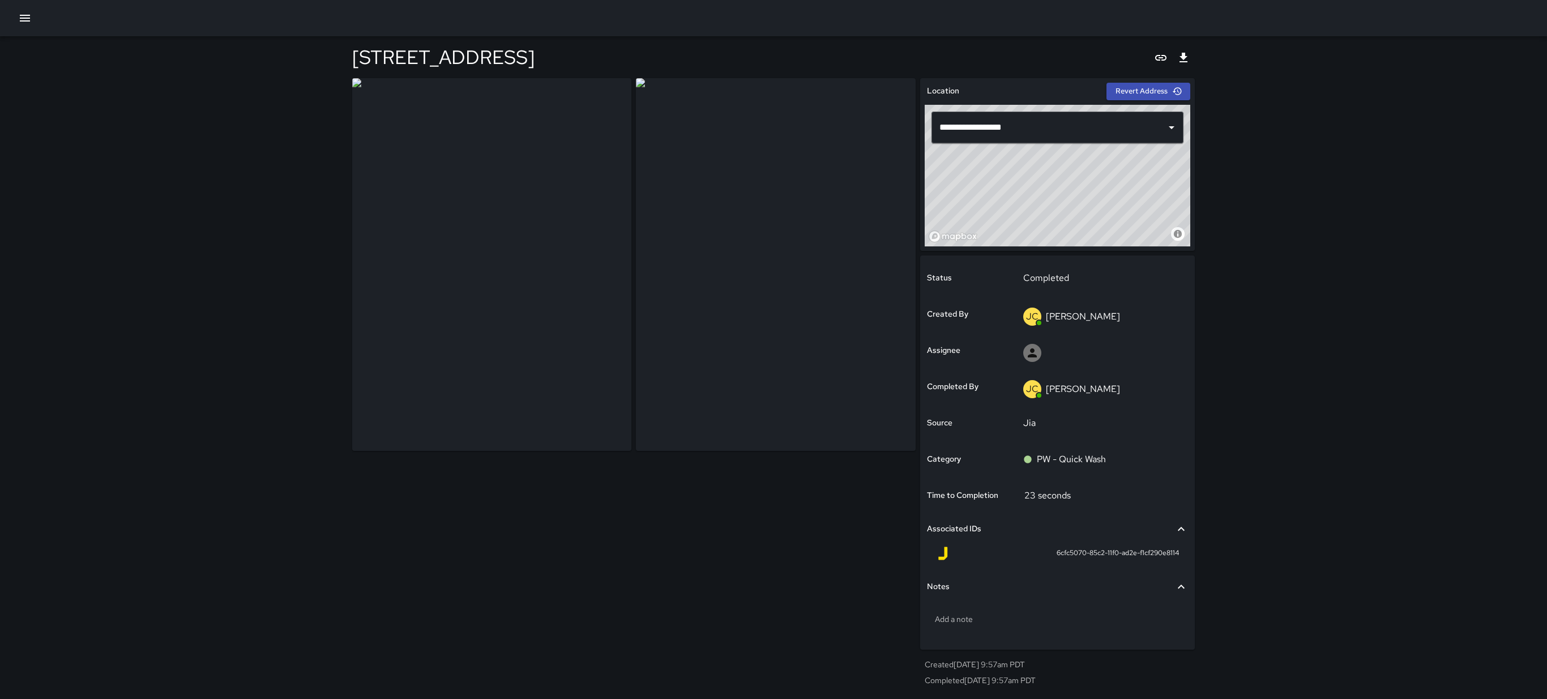
drag, startPoint x: 1108, startPoint y: 2, endPoint x: 729, endPoint y: 578, distance: 689.1
click at [729, 523] on div at bounding box center [632, 384] width 568 height 621
click at [242, 67] on div "**********" at bounding box center [773, 349] width 1547 height 699
